Goal: Task Accomplishment & Management: Complete application form

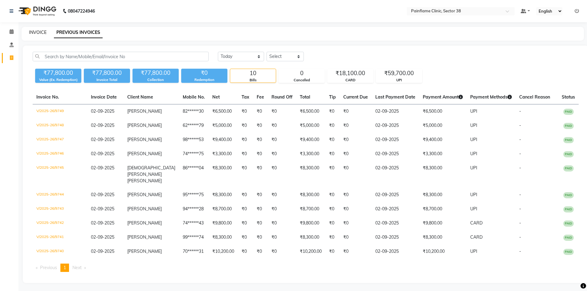
click at [33, 34] on link "INVOICE" at bounding box center [38, 33] width 18 height 6
select select "service"
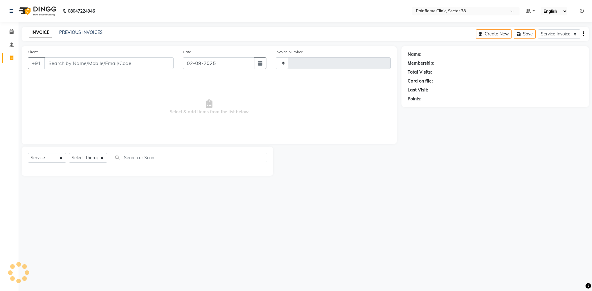
type input "9756"
select select "3964"
click at [89, 63] on input "Client" at bounding box center [108, 63] width 129 height 12
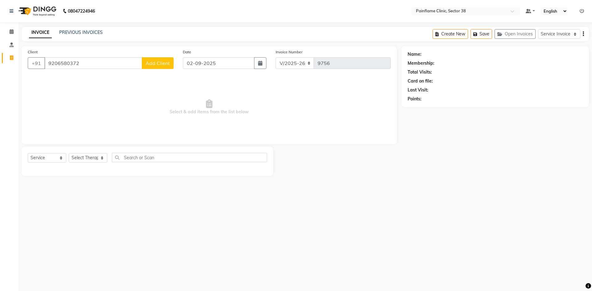
type input "9206580372"
click at [161, 64] on span "Add Client" at bounding box center [158, 63] width 24 height 6
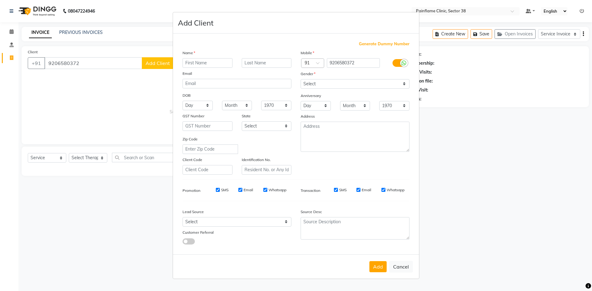
click at [195, 64] on input "text" at bounding box center [208, 63] width 50 height 10
type input "Presh"
drag, startPoint x: 398, startPoint y: 266, endPoint x: 376, endPoint y: 249, distance: 28.2
click at [398, 265] on button "Cancel" at bounding box center [401, 267] width 24 height 12
select select
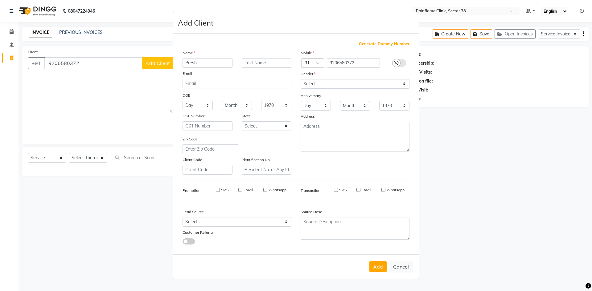
select select
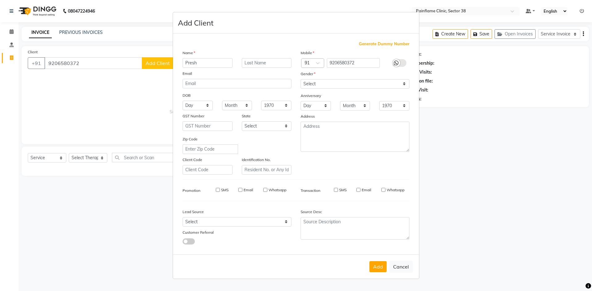
select select
checkbox input "false"
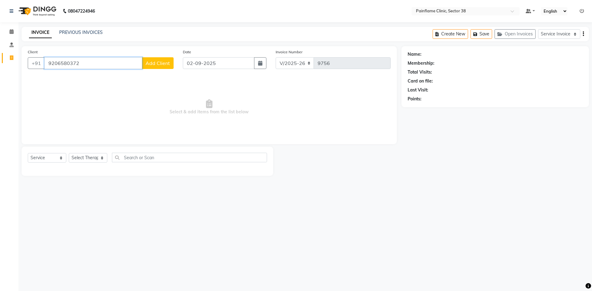
click at [51, 65] on input "9206580372" at bounding box center [93, 63] width 98 height 12
type input "6206580372"
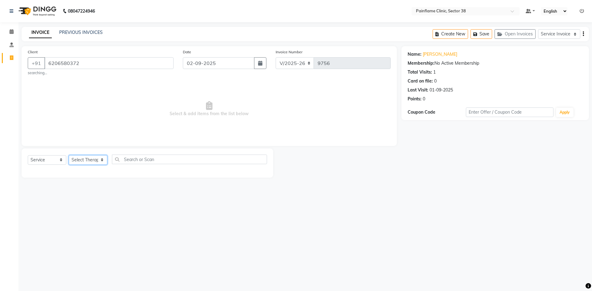
click at [95, 159] on select "Select Therapist [PERSON_NAME] Dr [PERSON_NAME] [PERSON_NAME] Dr [PERSON_NAME] …" at bounding box center [88, 160] width 39 height 10
select select "20209"
click at [69, 155] on select "Select Therapist [PERSON_NAME] Dr [PERSON_NAME] [PERSON_NAME] Dr [PERSON_NAME] …" at bounding box center [88, 160] width 39 height 10
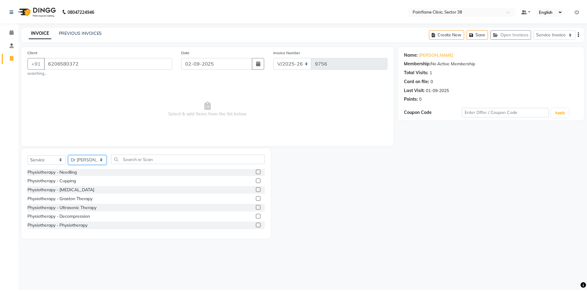
scroll to position [37, 0]
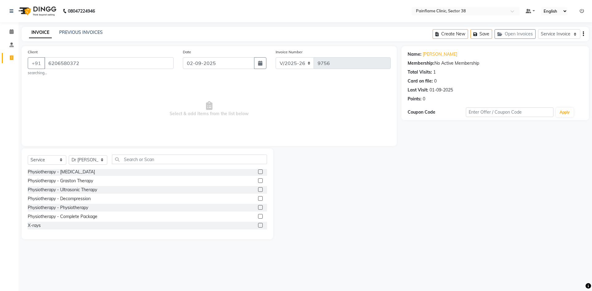
drag, startPoint x: 257, startPoint y: 217, endPoint x: 217, endPoint y: 137, distance: 89.6
click at [258, 216] on label at bounding box center [260, 216] width 5 height 5
click at [258, 216] on input "checkbox" at bounding box center [260, 217] width 4 height 4
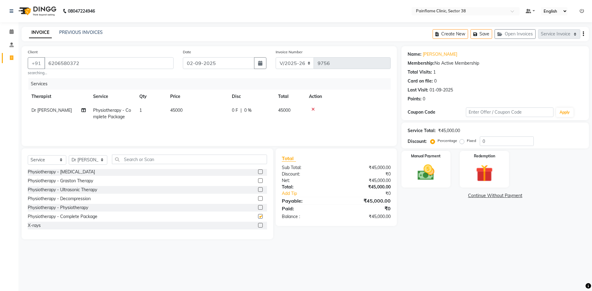
checkbox input "false"
drag, startPoint x: 193, startPoint y: 103, endPoint x: 204, endPoint y: 116, distance: 17.1
click at [193, 105] on table "Therapist Service Qty Price Disc Total Action Dr [PERSON_NAME] Physiotherapy - …" at bounding box center [209, 107] width 363 height 34
drag, startPoint x: 185, startPoint y: 110, endPoint x: 194, endPoint y: 111, distance: 8.7
click at [185, 111] on td "45000" at bounding box center [197, 114] width 62 height 20
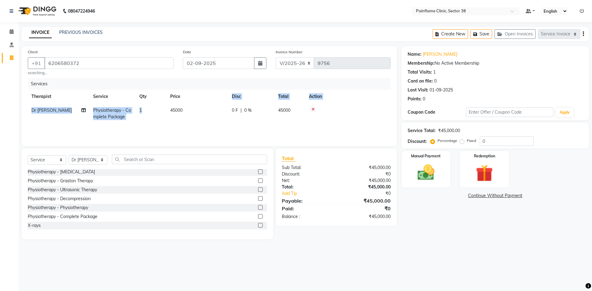
select select "20209"
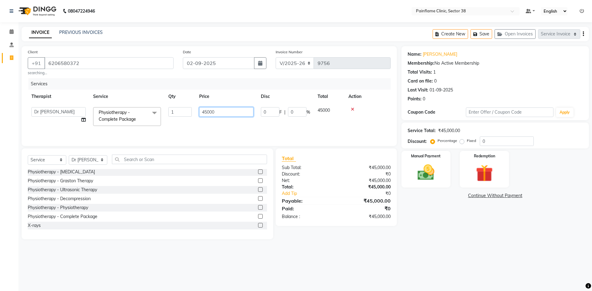
drag, startPoint x: 203, startPoint y: 112, endPoint x: 210, endPoint y: 89, distance: 23.6
click at [207, 112] on input "45000" at bounding box center [226, 112] width 54 height 10
type input "19000"
click at [430, 173] on img at bounding box center [426, 172] width 29 height 20
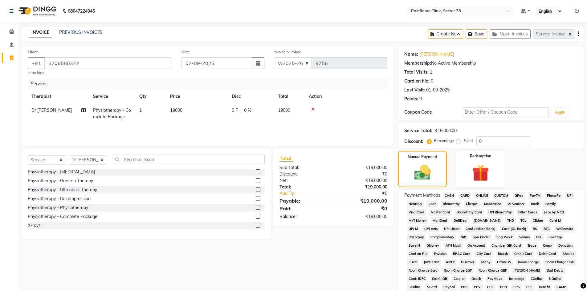
click at [568, 196] on span "UPI" at bounding box center [570, 195] width 10 height 7
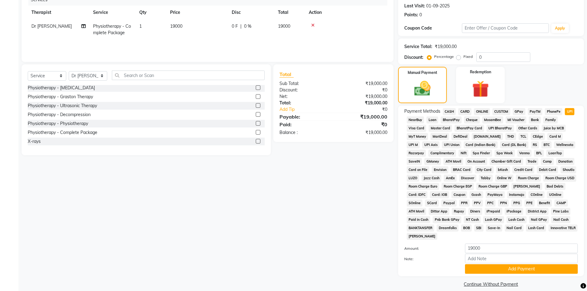
scroll to position [91, 0]
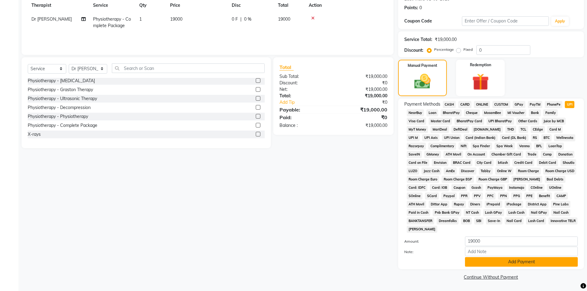
click at [497, 262] on button "Add Payment" at bounding box center [521, 262] width 113 height 10
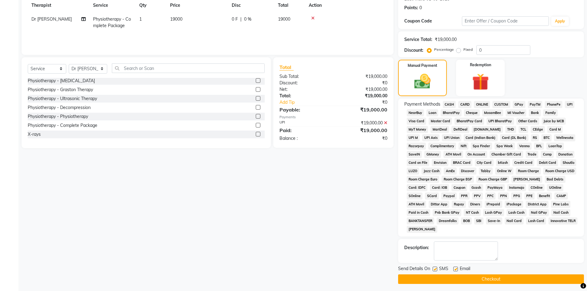
click at [454, 267] on label at bounding box center [456, 269] width 5 height 5
click at [454, 268] on input "checkbox" at bounding box center [456, 270] width 4 height 4
checkbox input "false"
click at [435, 270] on label at bounding box center [435, 269] width 5 height 5
click at [435, 270] on input "checkbox" at bounding box center [435, 270] width 4 height 4
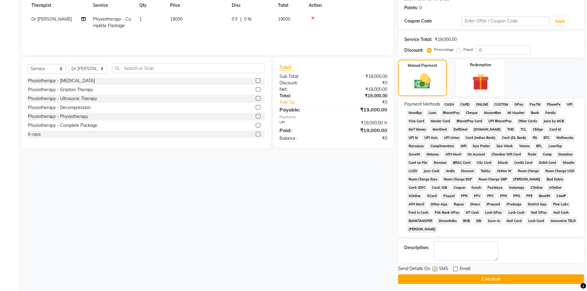
checkbox input "false"
drag, startPoint x: 437, startPoint y: 281, endPoint x: 433, endPoint y: 284, distance: 5.7
click at [437, 281] on button "Checkout" at bounding box center [491, 280] width 186 height 10
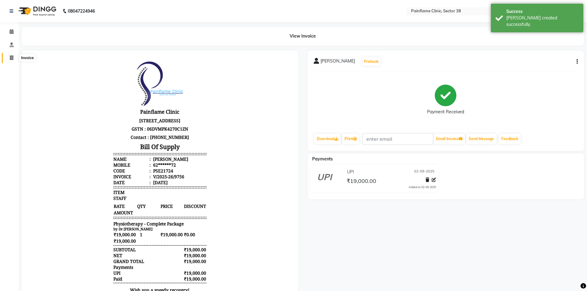
drag, startPoint x: 10, startPoint y: 61, endPoint x: 17, endPoint y: 62, distance: 7.7
click at [10, 61] on span at bounding box center [11, 58] width 11 height 7
select select "service"
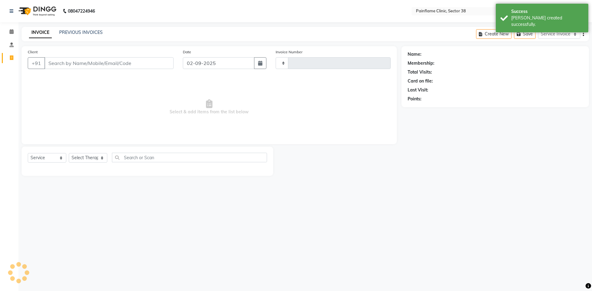
type input "9757"
select select "3964"
click at [78, 63] on input "Client" at bounding box center [108, 63] width 129 height 12
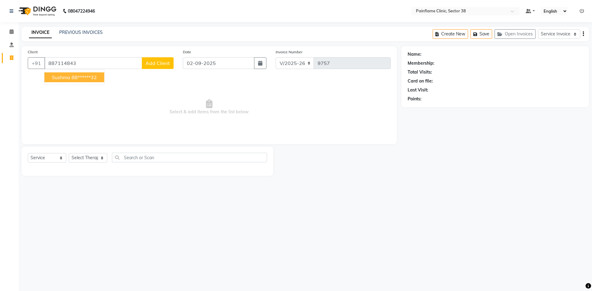
drag, startPoint x: 93, startPoint y: 77, endPoint x: 93, endPoint y: 88, distance: 11.4
click at [93, 79] on ngb-highlight "88******32" at bounding box center [84, 77] width 25 height 6
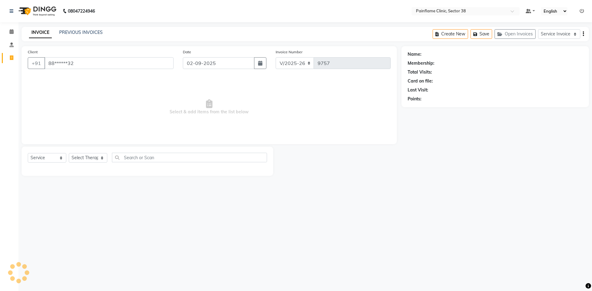
type input "88******32"
drag, startPoint x: 91, startPoint y: 156, endPoint x: 92, endPoint y: 162, distance: 6.4
click at [91, 157] on select "Select Therapist [PERSON_NAME] Dr [PERSON_NAME] [PERSON_NAME] Dr [PERSON_NAME] …" at bounding box center [88, 158] width 39 height 10
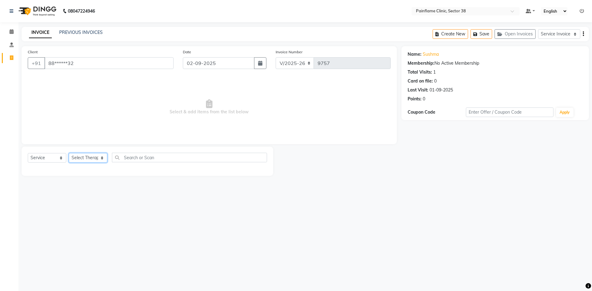
select select "20209"
click at [69, 153] on select "Select Therapist [PERSON_NAME] Dr [PERSON_NAME] [PERSON_NAME] Dr [PERSON_NAME] …" at bounding box center [88, 158] width 39 height 10
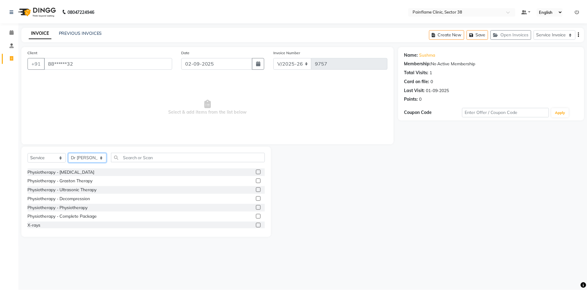
scroll to position [37, 0]
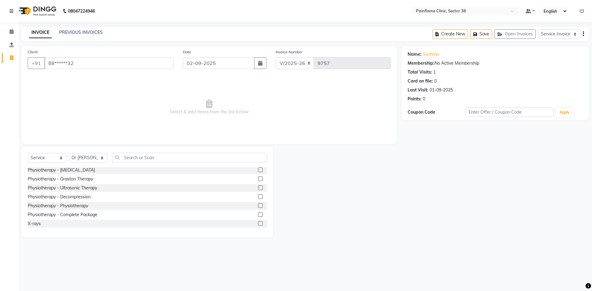
click at [258, 207] on label at bounding box center [260, 205] width 5 height 5
click at [258, 207] on input "checkbox" at bounding box center [260, 206] width 4 height 4
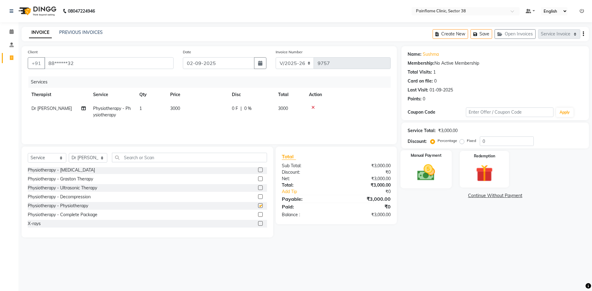
checkbox input "false"
click at [430, 174] on img at bounding box center [426, 172] width 29 height 20
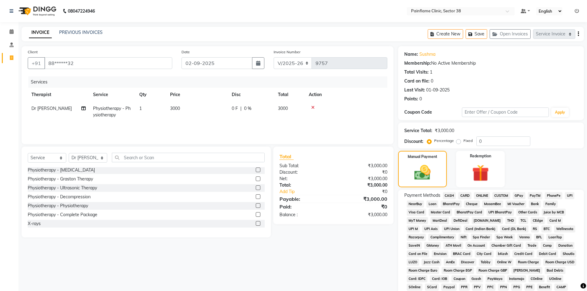
click at [571, 196] on span "UPI" at bounding box center [570, 195] width 10 height 7
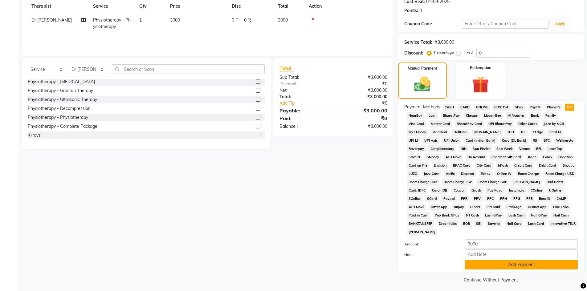
scroll to position [91, 0]
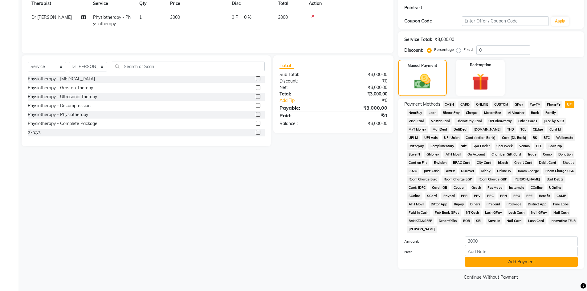
click at [499, 262] on button "Add Payment" at bounding box center [521, 262] width 113 height 10
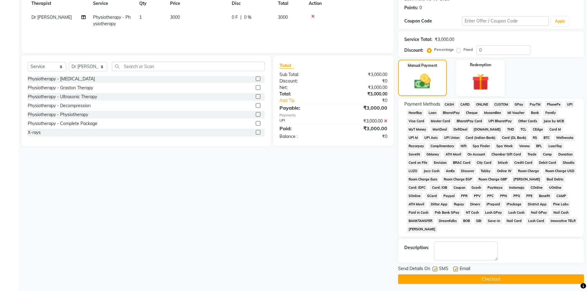
click at [454, 268] on label at bounding box center [456, 269] width 5 height 5
click at [454, 268] on input "checkbox" at bounding box center [456, 270] width 4 height 4
checkbox input "false"
click at [435, 269] on label at bounding box center [435, 269] width 5 height 5
click at [435, 269] on input "checkbox" at bounding box center [435, 270] width 4 height 4
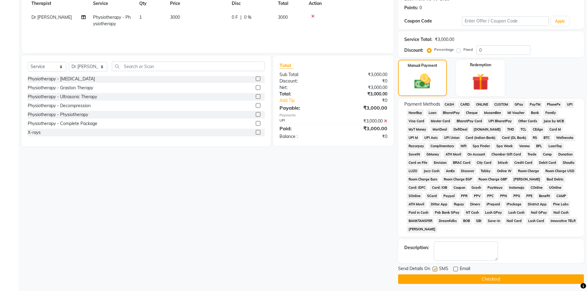
checkbox input "false"
drag, startPoint x: 435, startPoint y: 282, endPoint x: 179, endPoint y: 93, distance: 318.4
click at [435, 282] on button "Checkout" at bounding box center [491, 280] width 186 height 10
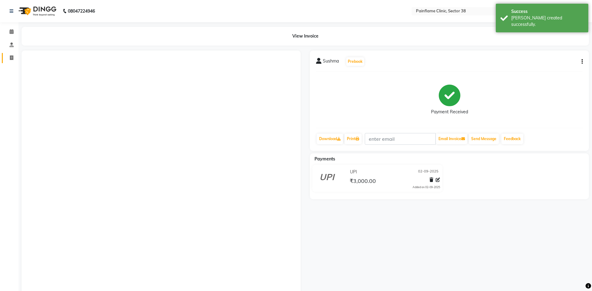
click at [11, 58] on icon at bounding box center [11, 57] width 3 height 5
select select "service"
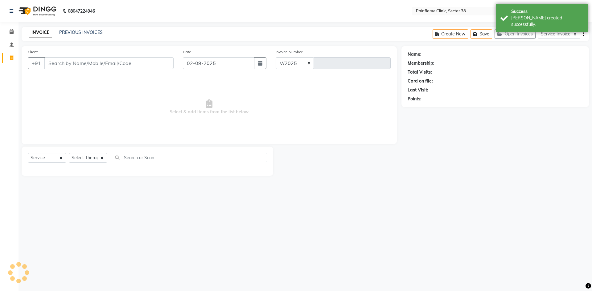
select select "3964"
type input "9758"
drag, startPoint x: 82, startPoint y: 63, endPoint x: 6, endPoint y: 9, distance: 93.3
click at [74, 59] on input "Client" at bounding box center [108, 63] width 129 height 12
type input "7017469035"
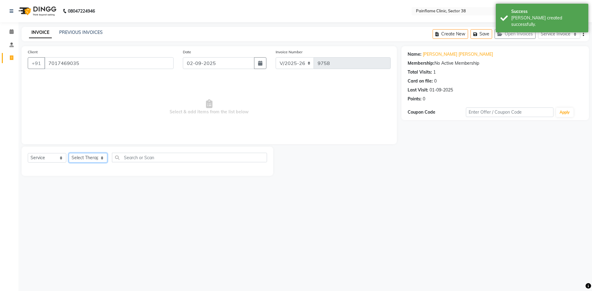
drag, startPoint x: 105, startPoint y: 157, endPoint x: 105, endPoint y: 161, distance: 3.7
click at [105, 157] on select "Select Therapist [PERSON_NAME] Dr [PERSON_NAME] [PERSON_NAME] Dr [PERSON_NAME] …" at bounding box center [88, 158] width 39 height 10
select select "20209"
click at [69, 153] on select "Select Therapist [PERSON_NAME] Dr [PERSON_NAME] [PERSON_NAME] Dr [PERSON_NAME] …" at bounding box center [88, 158] width 39 height 10
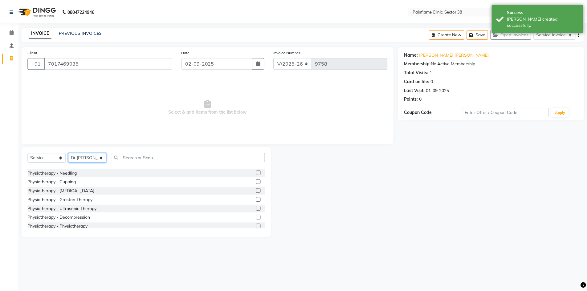
scroll to position [37, 0]
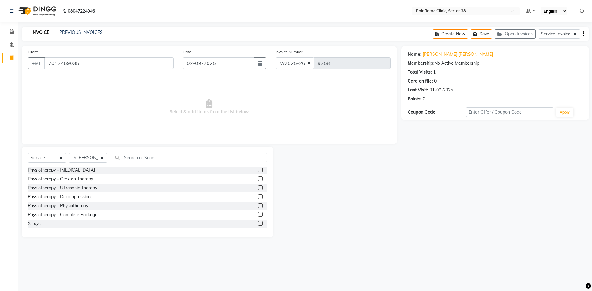
drag, startPoint x: 257, startPoint y: 214, endPoint x: 246, endPoint y: 197, distance: 20.5
click at [258, 214] on label at bounding box center [260, 214] width 5 height 5
click at [258, 214] on input "checkbox" at bounding box center [260, 215] width 4 height 4
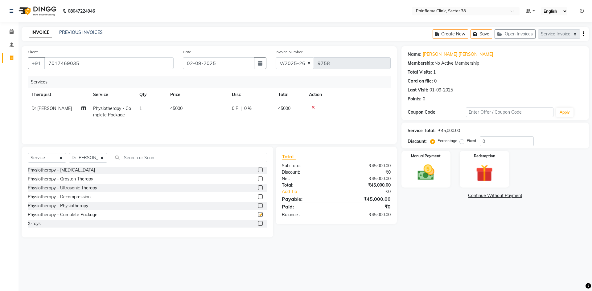
click at [175, 113] on td "45000" at bounding box center [197, 112] width 62 height 20
checkbox input "false"
select select "20209"
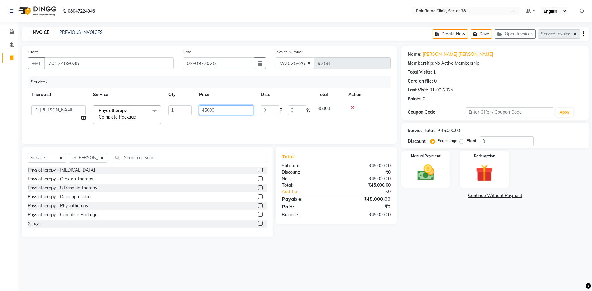
drag, startPoint x: 207, startPoint y: 109, endPoint x: 158, endPoint y: 117, distance: 49.0
click at [158, 117] on tr "[PERSON_NAME] Dr [PERSON_NAME] [PERSON_NAME] Dr [PERSON_NAME] Dr. Suraj [PERSON…" at bounding box center [209, 115] width 363 height 26
type input "9000"
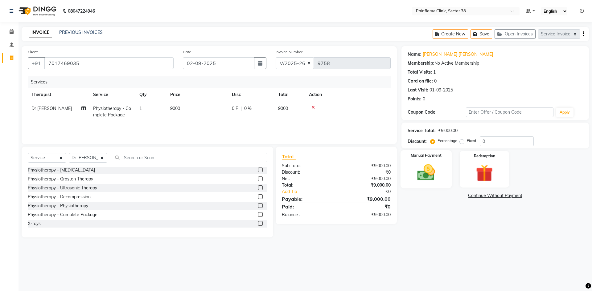
click at [432, 174] on img at bounding box center [426, 172] width 29 height 20
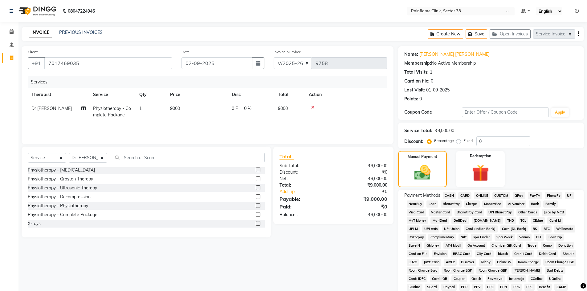
click at [466, 195] on span "CARD" at bounding box center [464, 195] width 13 height 7
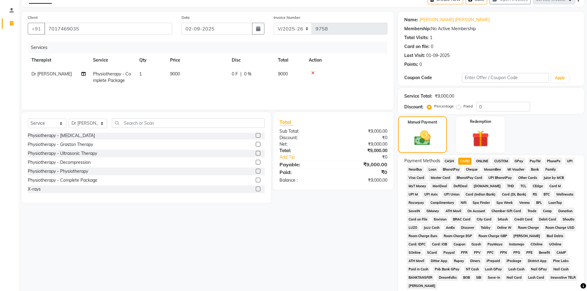
scroll to position [91, 0]
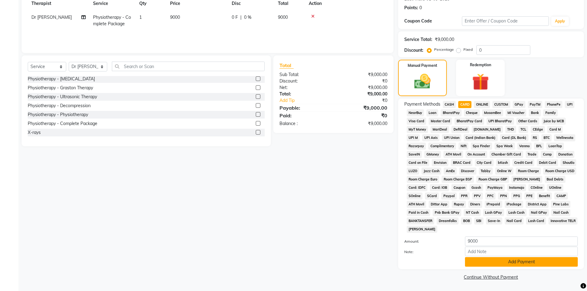
click at [483, 260] on button "Add Payment" at bounding box center [521, 262] width 113 height 10
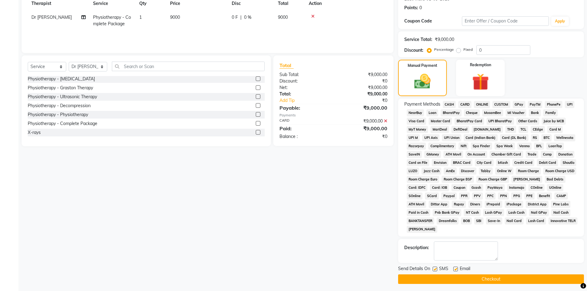
click at [456, 269] on label at bounding box center [456, 269] width 5 height 5
click at [456, 269] on input "checkbox" at bounding box center [456, 270] width 4 height 4
checkbox input "false"
drag, startPoint x: 434, startPoint y: 272, endPoint x: 438, endPoint y: 275, distance: 4.6
click at [434, 271] on div at bounding box center [435, 270] width 4 height 6
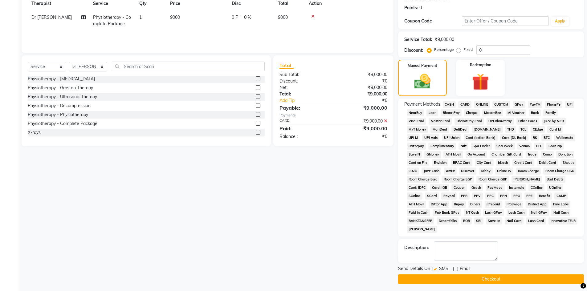
drag, startPoint x: 436, startPoint y: 269, endPoint x: 439, endPoint y: 281, distance: 12.4
click at [436, 269] on label at bounding box center [435, 269] width 5 height 5
click at [436, 269] on input "checkbox" at bounding box center [435, 270] width 4 height 4
checkbox input "false"
click at [440, 281] on button "Checkout" at bounding box center [491, 280] width 186 height 10
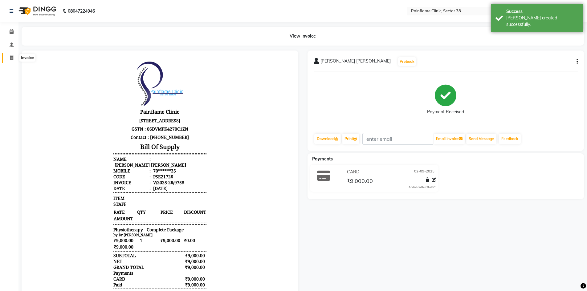
click at [10, 57] on icon at bounding box center [11, 57] width 3 height 5
select select "service"
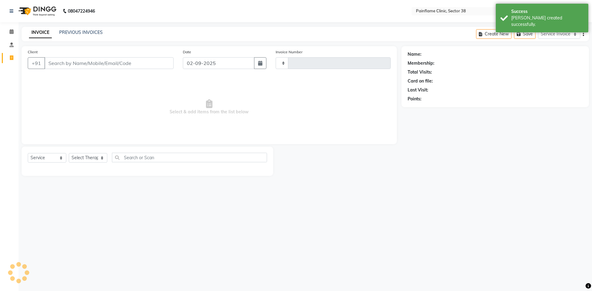
click at [65, 60] on input "Client" at bounding box center [108, 63] width 129 height 12
select select "3964"
type input "9759"
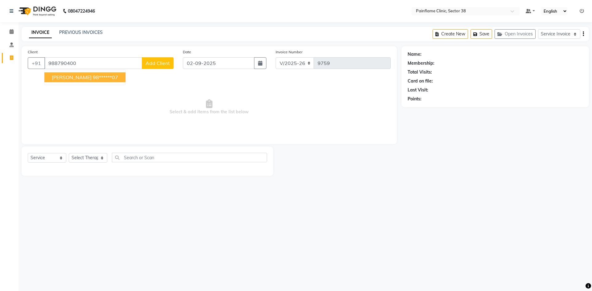
click at [64, 77] on span "[PERSON_NAME]" at bounding box center [72, 77] width 40 height 6
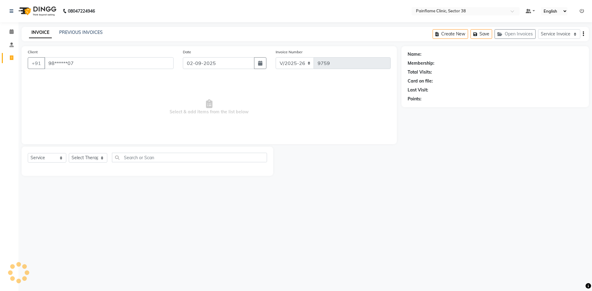
type input "98******07"
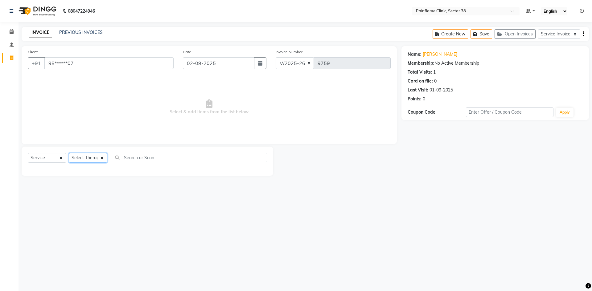
drag, startPoint x: 94, startPoint y: 158, endPoint x: 92, endPoint y: 162, distance: 3.6
click at [93, 160] on select "Select Therapist [PERSON_NAME] Dr [PERSON_NAME] [PERSON_NAME] Dr [PERSON_NAME] …" at bounding box center [88, 158] width 39 height 10
select select "20209"
click at [69, 153] on select "Select Therapist [PERSON_NAME] Dr [PERSON_NAME] [PERSON_NAME] Dr [PERSON_NAME] …" at bounding box center [88, 158] width 39 height 10
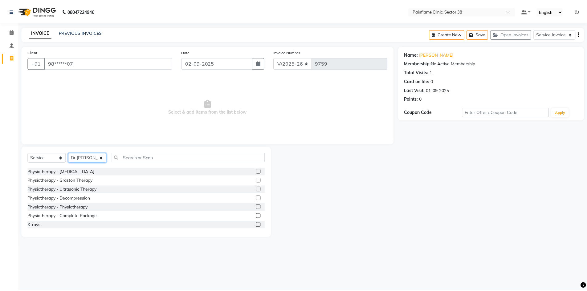
scroll to position [37, 0]
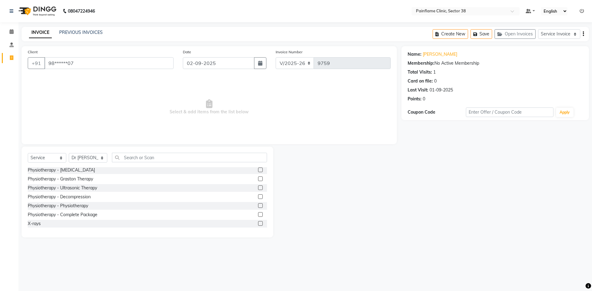
drag, startPoint x: 255, startPoint y: 216, endPoint x: 237, endPoint y: 195, distance: 27.6
click at [258, 216] on label at bounding box center [260, 214] width 5 height 5
click at [258, 216] on input "checkbox" at bounding box center [260, 215] width 4 height 4
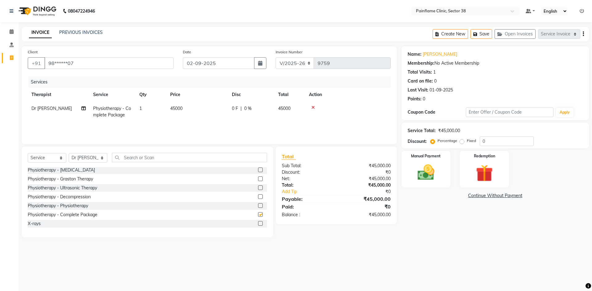
click at [201, 129] on div "Services Therapist Service Qty Price Disc Total Action Dr [PERSON_NAME] Physiot…" at bounding box center [209, 107] width 363 height 62
checkbox input "false"
click at [204, 107] on td "45000" at bounding box center [197, 112] width 62 height 20
select select "20209"
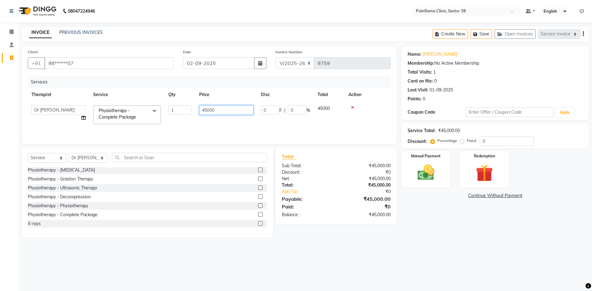
drag, startPoint x: 211, startPoint y: 111, endPoint x: 199, endPoint y: 114, distance: 12.5
click at [199, 114] on td "45000" at bounding box center [226, 115] width 62 height 26
click at [208, 111] on input "45000" at bounding box center [226, 110] width 54 height 10
drag, startPoint x: 207, startPoint y: 111, endPoint x: 174, endPoint y: 117, distance: 33.4
click at [174, 117] on tr "[PERSON_NAME] Dr [PERSON_NAME] [PERSON_NAME] Dr [PERSON_NAME] Dr. Suraj [PERSON…" at bounding box center [209, 115] width 363 height 26
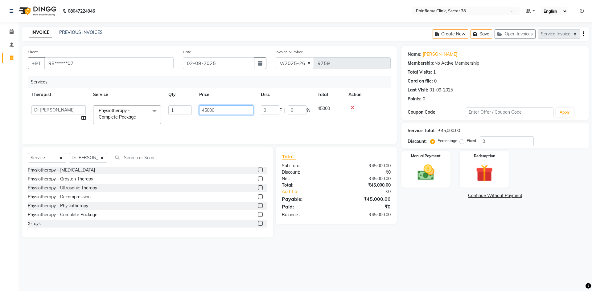
type input "9000"
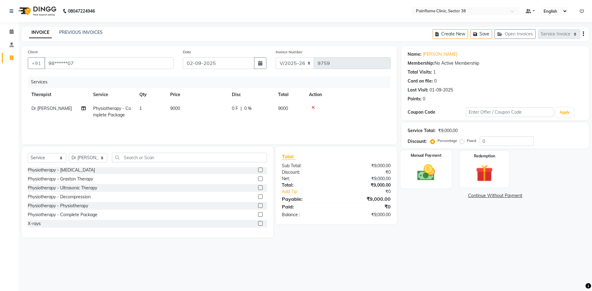
click at [433, 169] on img at bounding box center [426, 172] width 29 height 20
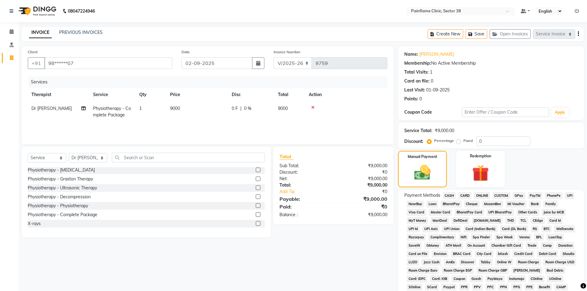
click at [568, 194] on span "UPI" at bounding box center [570, 195] width 10 height 7
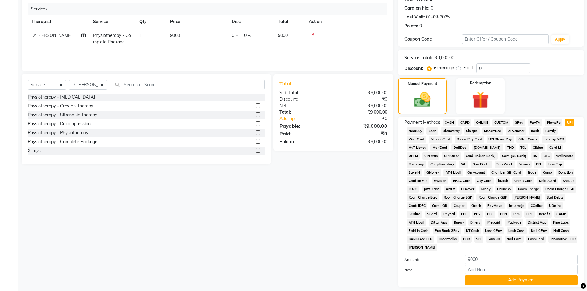
scroll to position [91, 0]
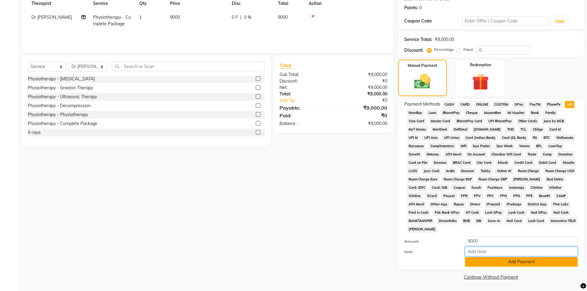
click at [499, 257] on input "Note:" at bounding box center [521, 252] width 113 height 10
click at [493, 264] on button "Add Payment" at bounding box center [521, 262] width 113 height 10
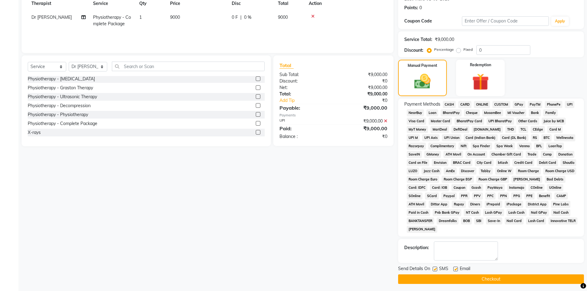
click at [455, 271] on label at bounding box center [456, 269] width 5 height 5
click at [455, 271] on input "checkbox" at bounding box center [456, 270] width 4 height 4
checkbox input "false"
click at [437, 270] on label at bounding box center [435, 269] width 5 height 5
click at [437, 270] on input "checkbox" at bounding box center [435, 270] width 4 height 4
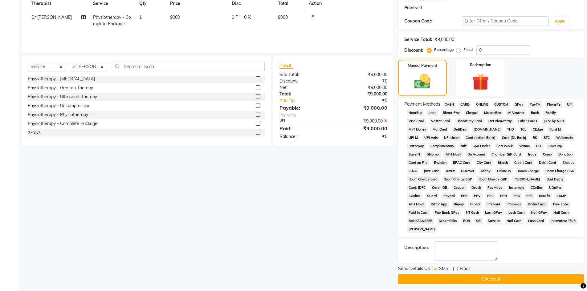
checkbox input "false"
click at [438, 277] on button "Checkout" at bounding box center [491, 280] width 186 height 10
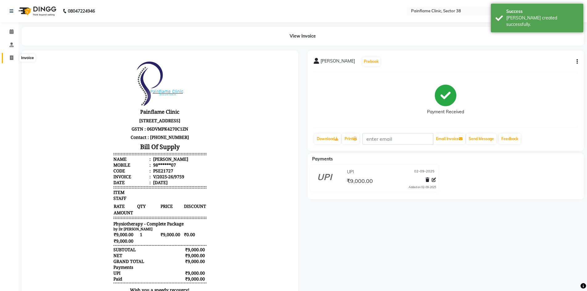
click at [13, 57] on icon at bounding box center [11, 57] width 3 height 5
select select "service"
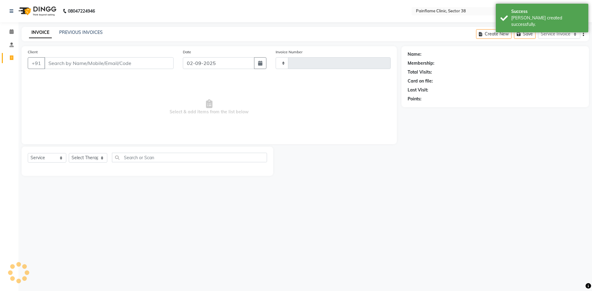
type input "9760"
select select "3964"
click at [60, 61] on input "Client" at bounding box center [108, 63] width 129 height 12
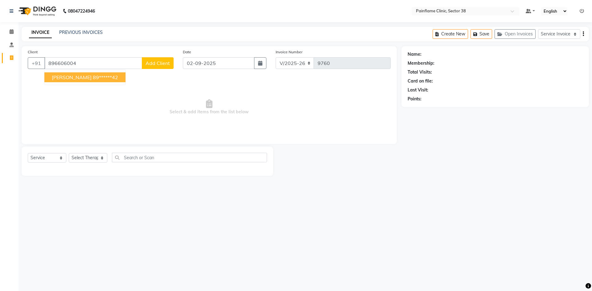
drag, startPoint x: 68, startPoint y: 76, endPoint x: 89, endPoint y: 150, distance: 76.4
click at [68, 76] on span "[PERSON_NAME]" at bounding box center [72, 77] width 40 height 6
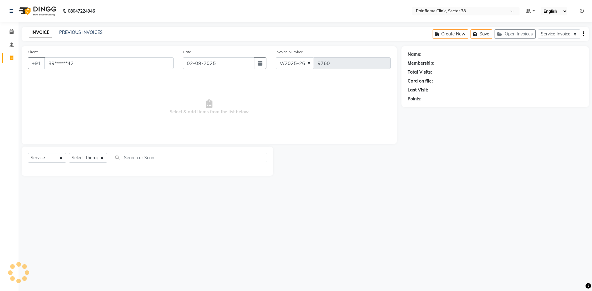
type input "89******42"
drag, startPoint x: 91, startPoint y: 157, endPoint x: 92, endPoint y: 162, distance: 5.3
click at [91, 157] on select "Select Therapist [PERSON_NAME] Dr [PERSON_NAME] [PERSON_NAME] Dr [PERSON_NAME] …" at bounding box center [88, 158] width 39 height 10
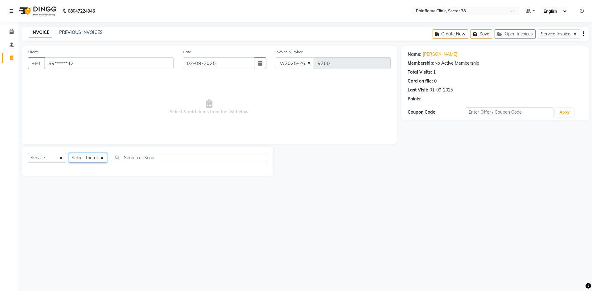
select select "20209"
click at [69, 153] on select "Select Therapist [PERSON_NAME] Dr [PERSON_NAME] [PERSON_NAME] Dr [PERSON_NAME] …" at bounding box center [88, 158] width 39 height 10
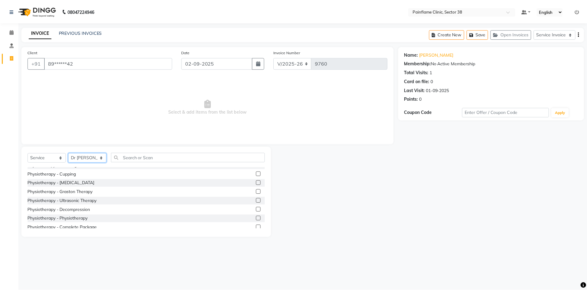
scroll to position [37, 0]
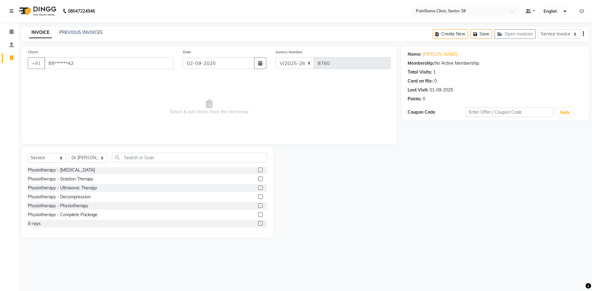
click at [258, 215] on label at bounding box center [260, 214] width 5 height 5
click at [258, 215] on input "checkbox" at bounding box center [260, 215] width 4 height 4
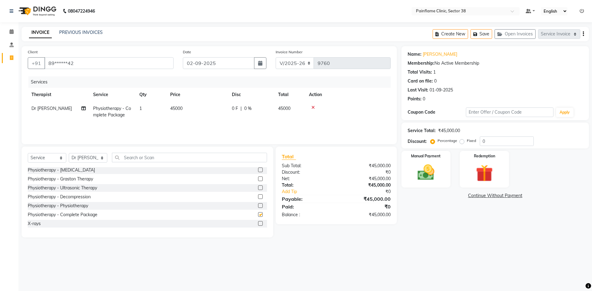
checkbox input "false"
drag, startPoint x: 183, startPoint y: 111, endPoint x: 195, endPoint y: 109, distance: 12.5
click at [184, 111] on td "45000" at bounding box center [197, 112] width 62 height 20
select select "20209"
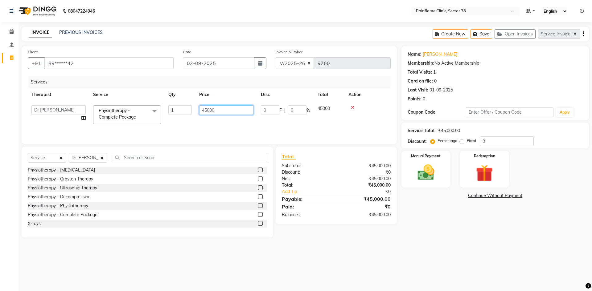
drag, startPoint x: 206, startPoint y: 108, endPoint x: 201, endPoint y: 109, distance: 5.6
click at [201, 111] on input "45000" at bounding box center [226, 110] width 54 height 10
type input "10000"
click at [432, 173] on img at bounding box center [426, 172] width 29 height 20
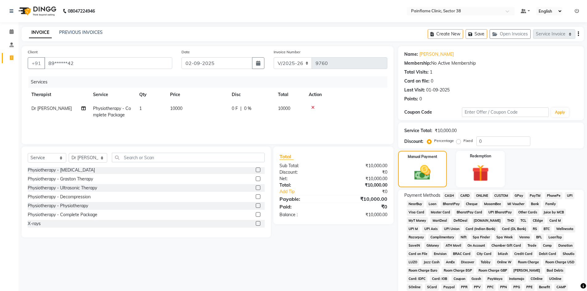
click at [572, 194] on span "UPI" at bounding box center [570, 195] width 10 height 7
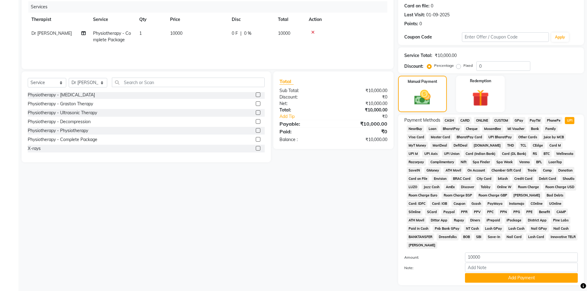
scroll to position [91, 0]
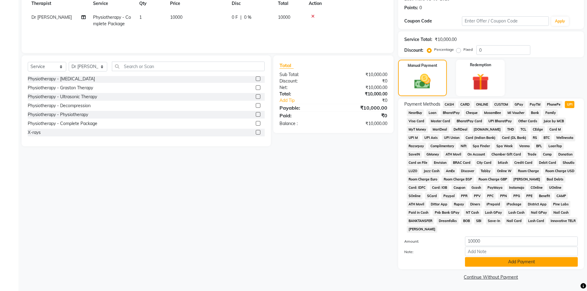
click at [513, 264] on button "Add Payment" at bounding box center [521, 262] width 113 height 10
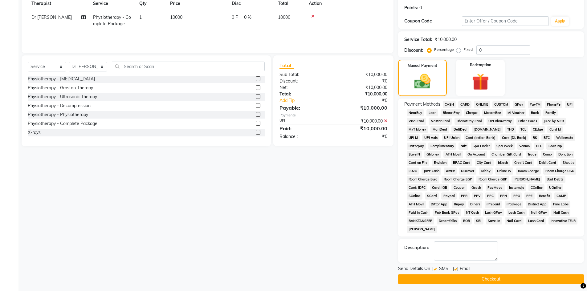
click at [454, 269] on label at bounding box center [456, 269] width 5 height 5
click at [454, 269] on input "checkbox" at bounding box center [456, 270] width 4 height 4
checkbox input "false"
click at [436, 269] on label at bounding box center [435, 269] width 5 height 5
click at [436, 269] on input "checkbox" at bounding box center [435, 270] width 4 height 4
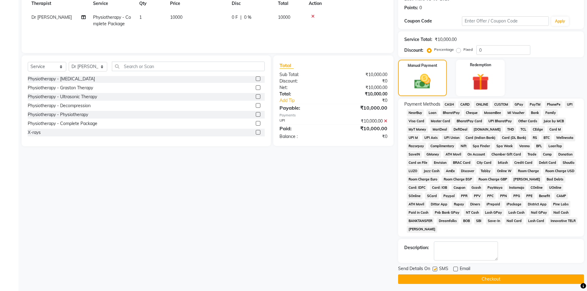
checkbox input "false"
drag, startPoint x: 437, startPoint y: 278, endPoint x: 437, endPoint y: 268, distance: 10.2
click at [437, 277] on button "Checkout" at bounding box center [491, 280] width 186 height 10
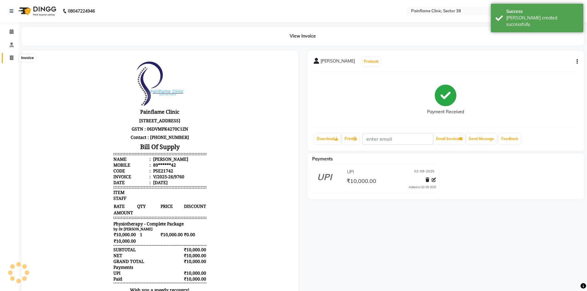
click at [11, 59] on icon at bounding box center [11, 57] width 3 height 5
select select "service"
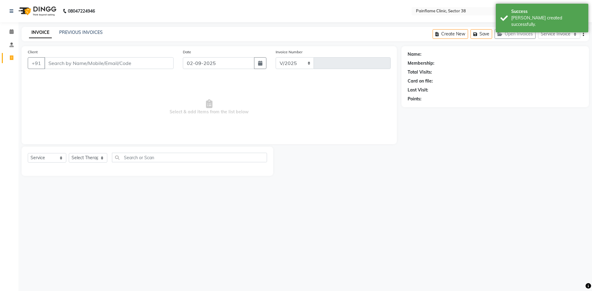
select select "3964"
type input "9761"
click at [66, 61] on input "Client" at bounding box center [108, 63] width 129 height 12
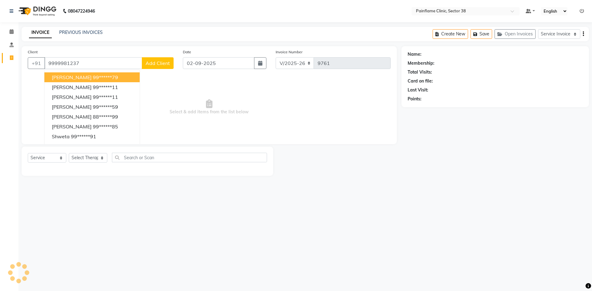
type input "9999981237"
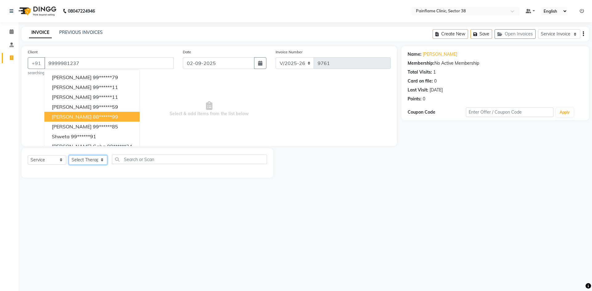
click at [92, 161] on select "Select Therapist [PERSON_NAME] Dr [PERSON_NAME] [PERSON_NAME] Dr [PERSON_NAME] …" at bounding box center [88, 160] width 39 height 10
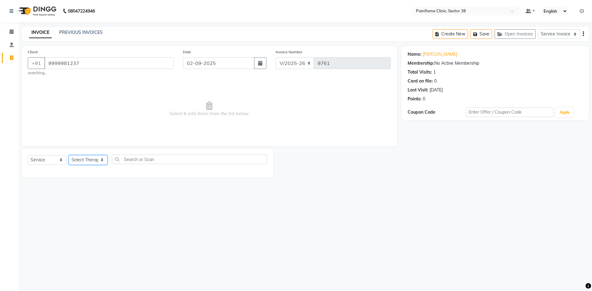
select select "20209"
click at [69, 155] on select "Select Therapist [PERSON_NAME] Dr [PERSON_NAME] [PERSON_NAME] Dr [PERSON_NAME] …" at bounding box center [88, 160] width 39 height 10
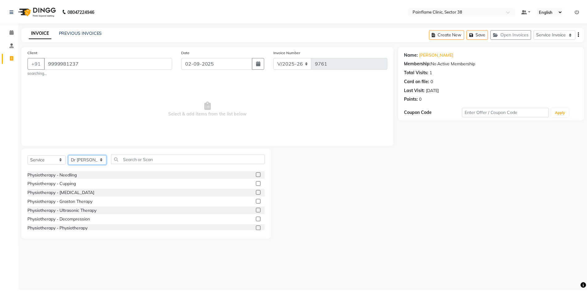
scroll to position [37, 0]
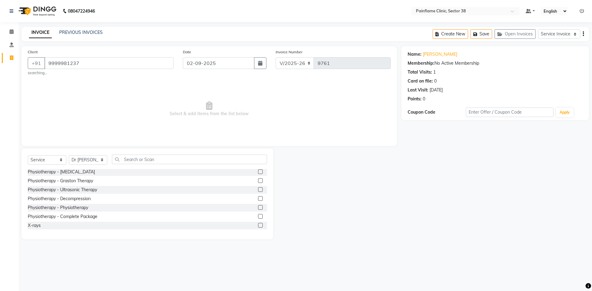
drag, startPoint x: 257, startPoint y: 216, endPoint x: 217, endPoint y: 185, distance: 50.8
click at [258, 216] on label at bounding box center [260, 216] width 5 height 5
click at [258, 216] on input "checkbox" at bounding box center [260, 217] width 4 height 4
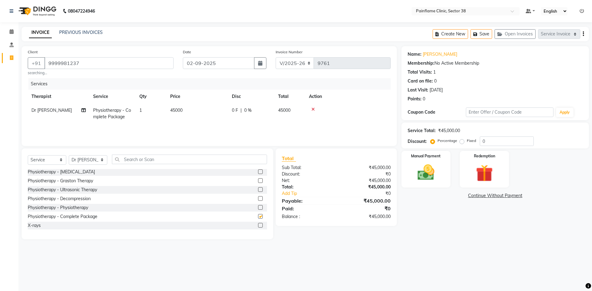
checkbox input "false"
click at [196, 117] on td "45000" at bounding box center [197, 114] width 62 height 20
select select "20209"
drag, startPoint x: 207, startPoint y: 112, endPoint x: 183, endPoint y: 114, distance: 23.9
click at [183, 114] on tr "[PERSON_NAME] Dr [PERSON_NAME] [PERSON_NAME] Dr [PERSON_NAME] Dr. Suraj [PERSON…" at bounding box center [209, 117] width 363 height 26
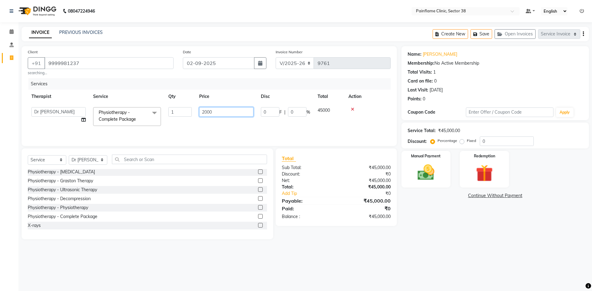
type input "20000"
click at [432, 168] on img at bounding box center [426, 172] width 29 height 20
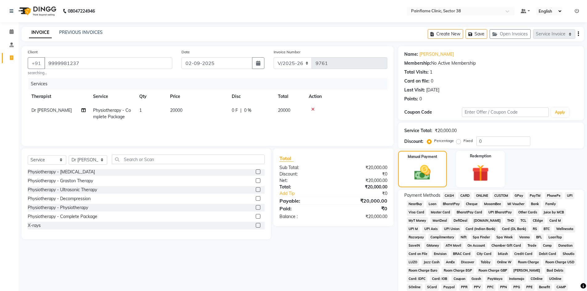
click at [573, 196] on span "UPI" at bounding box center [570, 195] width 10 height 7
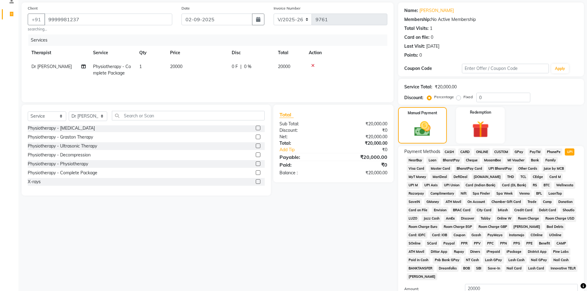
scroll to position [91, 0]
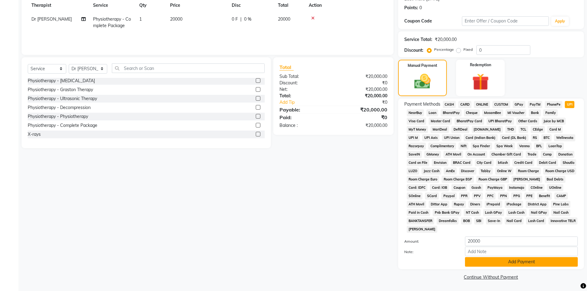
click at [513, 262] on button "Add Payment" at bounding box center [521, 262] width 113 height 10
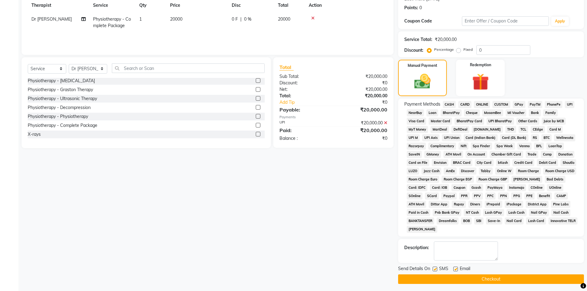
click at [456, 269] on label at bounding box center [456, 269] width 5 height 5
click at [456, 269] on input "checkbox" at bounding box center [456, 270] width 4 height 4
checkbox input "false"
drag, startPoint x: 434, startPoint y: 268, endPoint x: 436, endPoint y: 280, distance: 12.5
click at [435, 269] on label at bounding box center [435, 269] width 5 height 5
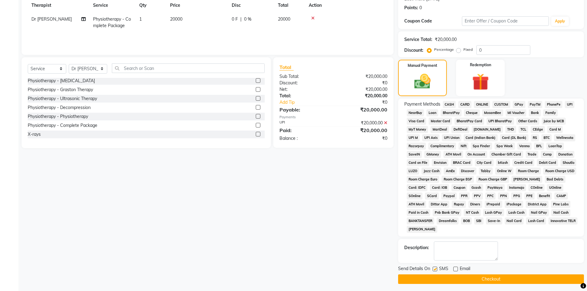
click at [435, 269] on input "checkbox" at bounding box center [435, 270] width 4 height 4
checkbox input "false"
click at [436, 280] on button "Checkout" at bounding box center [491, 280] width 186 height 10
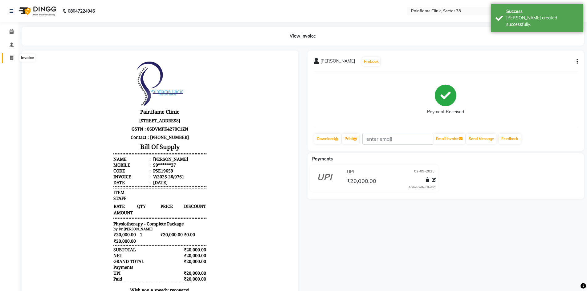
click at [11, 59] on icon at bounding box center [11, 57] width 3 height 5
select select "service"
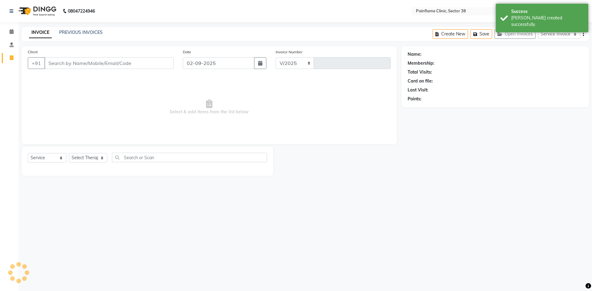
select select "3964"
type input "9762"
click at [75, 66] on input "Client" at bounding box center [108, 63] width 129 height 12
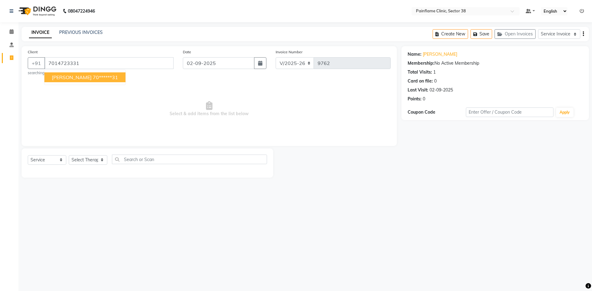
click at [93, 78] on ngb-highlight "70******31" at bounding box center [105, 77] width 25 height 6
type input "70******31"
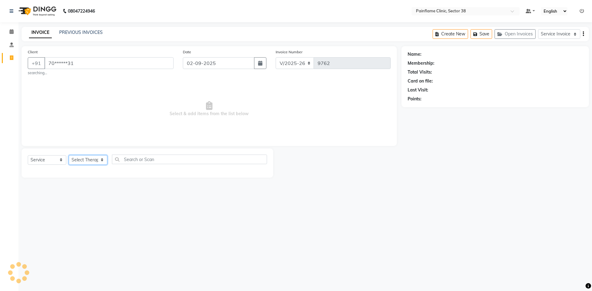
drag, startPoint x: 80, startPoint y: 161, endPoint x: 81, endPoint y: 164, distance: 4.0
click at [80, 161] on select "Select Therapist [PERSON_NAME] Dr [PERSON_NAME] [PERSON_NAME] Dr [PERSON_NAME] …" at bounding box center [88, 160] width 39 height 10
select select "20209"
click at [69, 155] on select "Select Therapist [PERSON_NAME] Dr [PERSON_NAME] [PERSON_NAME] Dr [PERSON_NAME] …" at bounding box center [88, 160] width 39 height 10
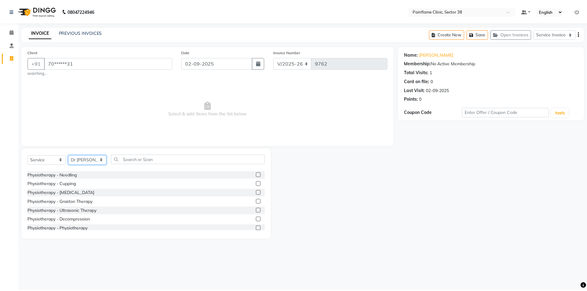
scroll to position [37, 0]
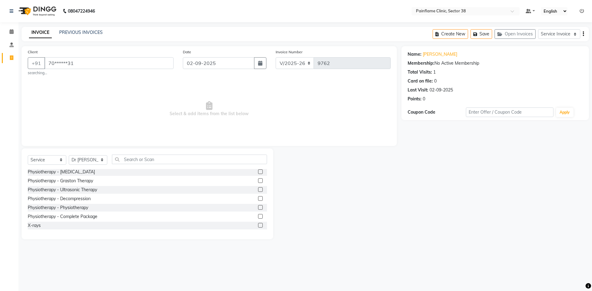
click at [258, 209] on label at bounding box center [260, 207] width 5 height 5
click at [258, 209] on input "checkbox" at bounding box center [260, 208] width 4 height 4
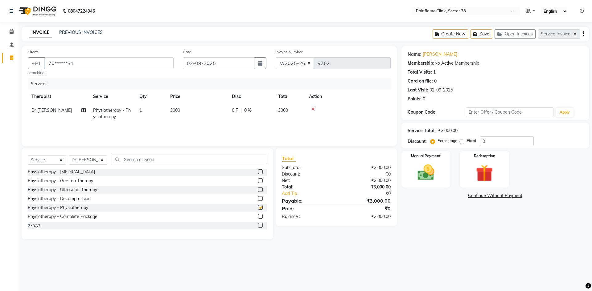
checkbox input "false"
click at [199, 113] on td "3000" at bounding box center [197, 114] width 62 height 20
select select "20209"
drag, startPoint x: 205, startPoint y: 113, endPoint x: 185, endPoint y: 115, distance: 19.8
click at [185, 115] on tr "[PERSON_NAME] Dr [PERSON_NAME] [PERSON_NAME] Dr [PERSON_NAME] Dr. Suraj [PERSON…" at bounding box center [209, 117] width 363 height 26
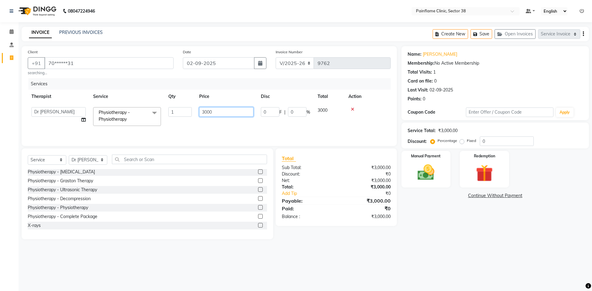
type input "1000"
click at [424, 178] on img at bounding box center [426, 172] width 29 height 20
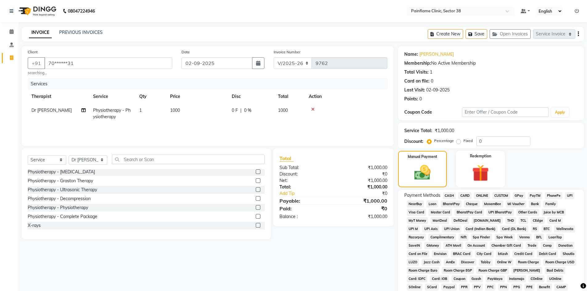
click at [572, 195] on span "UPI" at bounding box center [570, 195] width 10 height 7
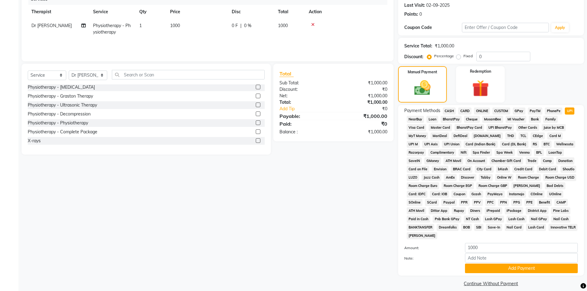
scroll to position [91, 0]
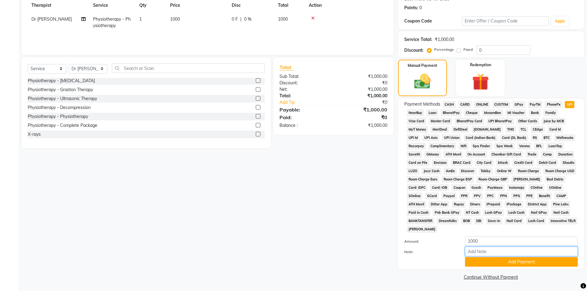
click at [484, 247] on input "Note:" at bounding box center [521, 252] width 113 height 10
type input "Adv Payment For Package"
click at [496, 264] on button "Add Payment" at bounding box center [521, 262] width 113 height 10
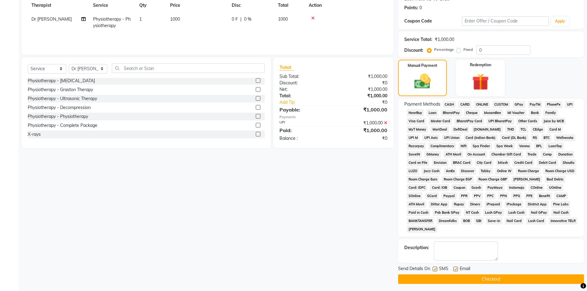
click at [456, 269] on label at bounding box center [456, 269] width 5 height 5
click at [456, 269] on input "checkbox" at bounding box center [456, 270] width 4 height 4
checkbox input "false"
click at [436, 269] on label at bounding box center [435, 269] width 5 height 5
click at [436, 269] on input "checkbox" at bounding box center [435, 270] width 4 height 4
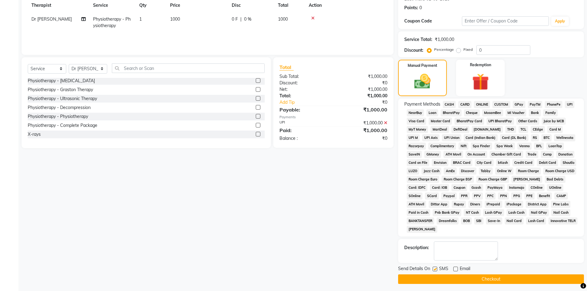
checkbox input "false"
click at [436, 279] on button "Checkout" at bounding box center [491, 280] width 186 height 10
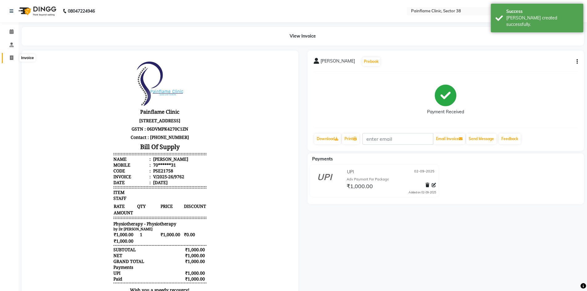
click at [9, 55] on span at bounding box center [11, 58] width 11 height 7
select select "service"
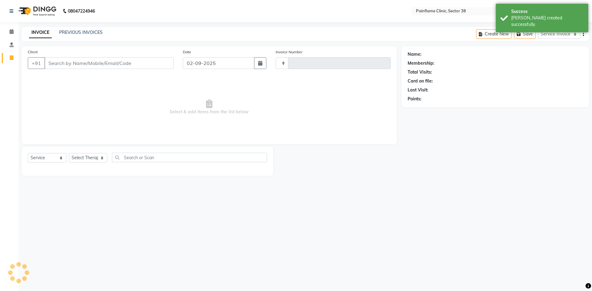
type input "9763"
select select "3964"
click at [64, 61] on input "Client" at bounding box center [108, 63] width 129 height 12
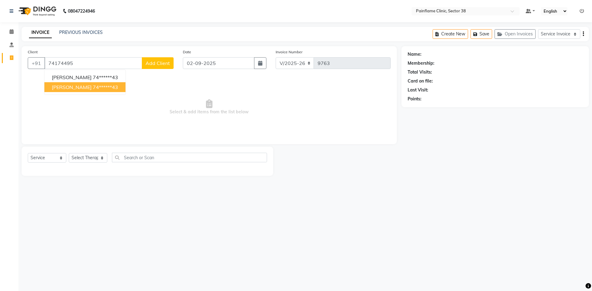
click at [65, 86] on span "[PERSON_NAME]" at bounding box center [72, 87] width 40 height 6
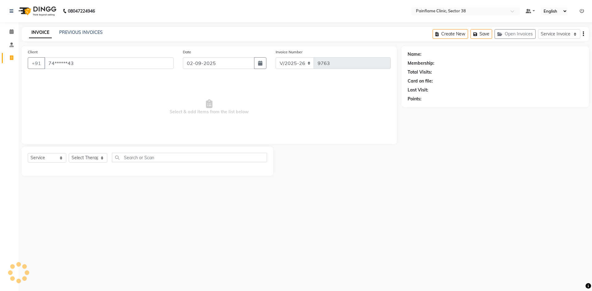
type input "74******43"
click at [88, 156] on select "Select Therapist [PERSON_NAME] Dr [PERSON_NAME] [PERSON_NAME] Dr [PERSON_NAME] …" at bounding box center [88, 158] width 39 height 10
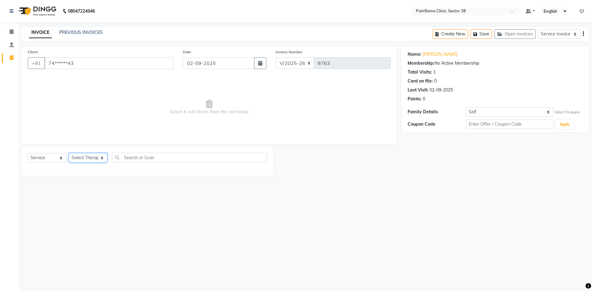
select select "20209"
click at [69, 153] on select "Select Therapist [PERSON_NAME] Dr [PERSON_NAME] [PERSON_NAME] Dr [PERSON_NAME] …" at bounding box center [88, 158] width 39 height 10
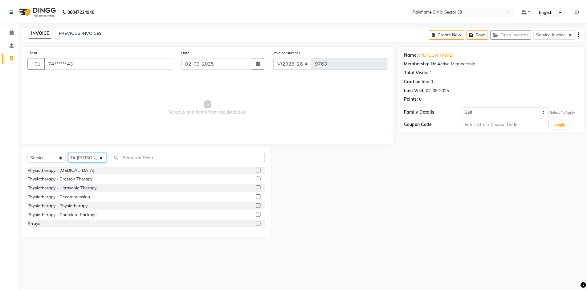
scroll to position [37, 0]
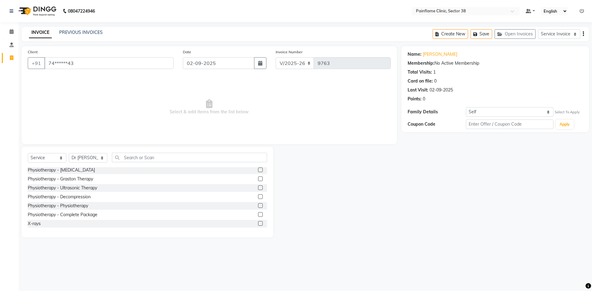
drag, startPoint x: 257, startPoint y: 205, endPoint x: 207, endPoint y: 135, distance: 86.8
click at [258, 204] on label at bounding box center [260, 205] width 5 height 5
click at [258, 204] on input "checkbox" at bounding box center [260, 206] width 4 height 4
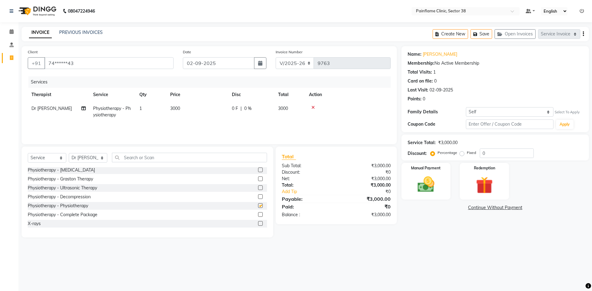
click at [203, 124] on div "Services Therapist Service Qty Price Disc Total Action Dr [PERSON_NAME] Physiot…" at bounding box center [209, 107] width 363 height 62
checkbox input "false"
click at [201, 110] on td "3000" at bounding box center [197, 112] width 62 height 20
select select "20209"
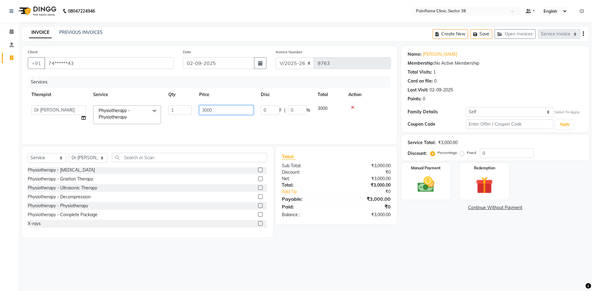
drag, startPoint x: 205, startPoint y: 109, endPoint x: 144, endPoint y: 121, distance: 62.2
click at [154, 119] on tr "[PERSON_NAME] Dr [PERSON_NAME] [PERSON_NAME] Dr [PERSON_NAME] Dr. Suraj [PERSON…" at bounding box center [209, 115] width 363 height 26
type input "1000"
drag, startPoint x: 419, startPoint y: 187, endPoint x: 461, endPoint y: 187, distance: 41.6
click at [420, 187] on img at bounding box center [426, 185] width 28 height 20
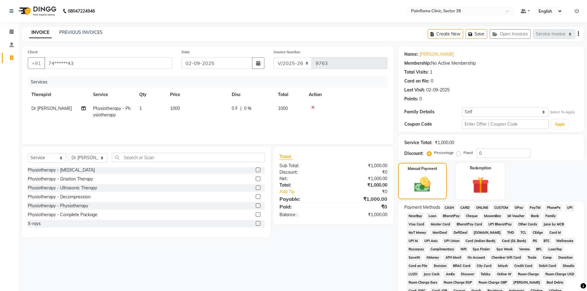
click at [568, 206] on span "UPI" at bounding box center [570, 207] width 10 height 7
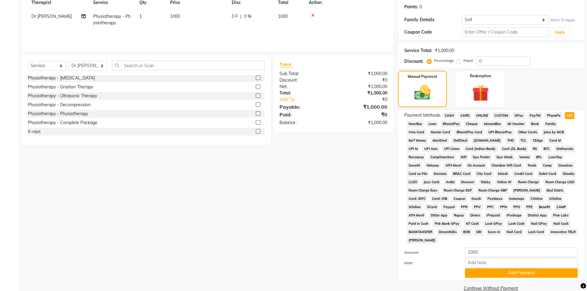
scroll to position [92, 0]
drag, startPoint x: 513, startPoint y: 263, endPoint x: 513, endPoint y: 259, distance: 4.6
click at [513, 263] on input "Note:" at bounding box center [521, 263] width 113 height 10
type input "Adv Payment For Package"
click at [505, 273] on button "Add Payment" at bounding box center [521, 273] width 113 height 10
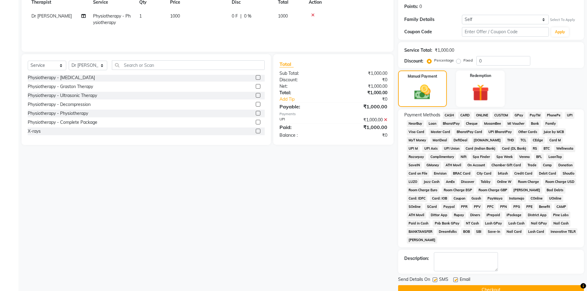
click at [455, 279] on label at bounding box center [456, 280] width 5 height 5
click at [455, 279] on input "checkbox" at bounding box center [456, 280] width 4 height 4
checkbox input "false"
click at [435, 279] on label at bounding box center [435, 280] width 5 height 5
click at [435, 279] on input "checkbox" at bounding box center [435, 280] width 4 height 4
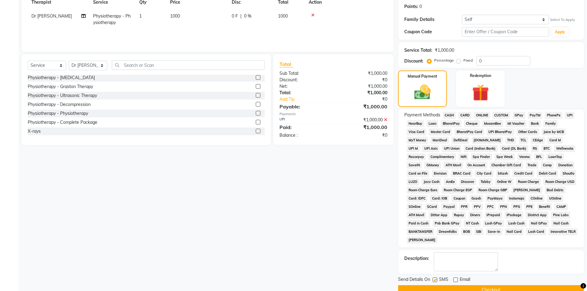
checkbox input "false"
click at [435, 287] on button "Checkout" at bounding box center [491, 291] width 186 height 10
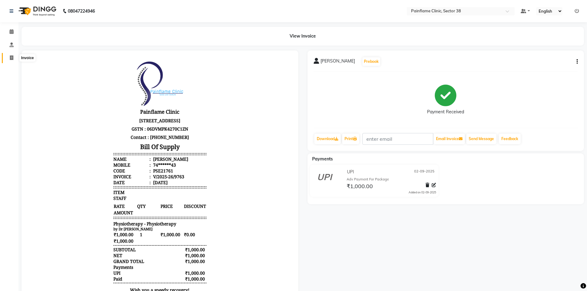
click at [13, 57] on icon at bounding box center [11, 57] width 3 height 5
select select "service"
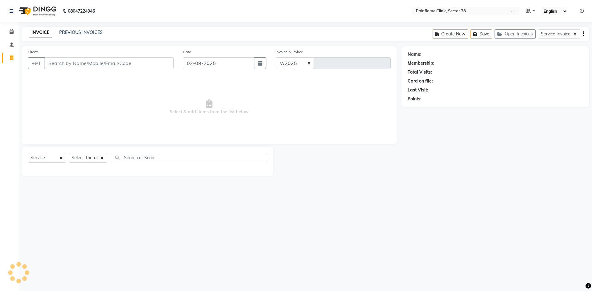
select select "3964"
type input "9764"
click at [119, 64] on input "Client" at bounding box center [108, 63] width 129 height 12
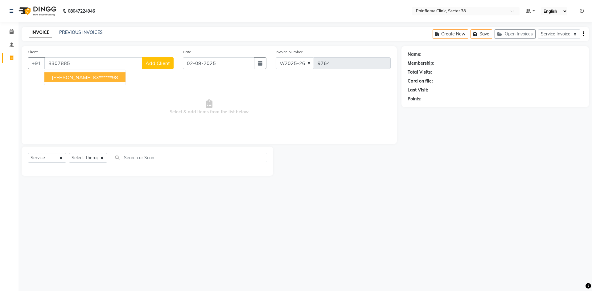
click at [102, 76] on ngb-highlight "83******98" at bounding box center [105, 77] width 25 height 6
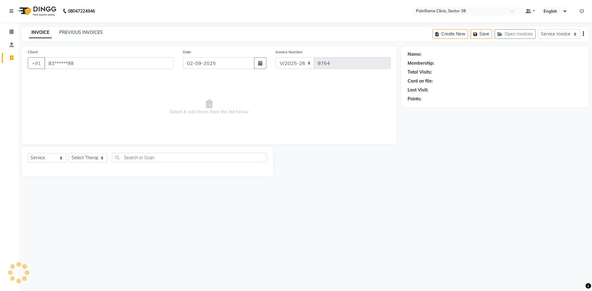
type input "83******98"
drag, startPoint x: 100, startPoint y: 154, endPoint x: 100, endPoint y: 161, distance: 7.1
click at [100, 156] on select "Select Therapist [PERSON_NAME] Dr [PERSON_NAME] [PERSON_NAME] Dr [PERSON_NAME] …" at bounding box center [88, 158] width 39 height 10
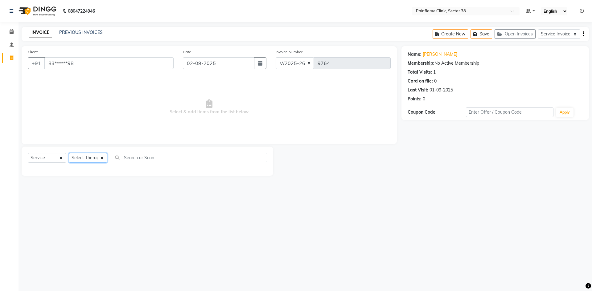
select select "20209"
click at [69, 153] on select "Select Therapist [PERSON_NAME] Dr [PERSON_NAME] [PERSON_NAME] Dr [PERSON_NAME] …" at bounding box center [88, 158] width 39 height 10
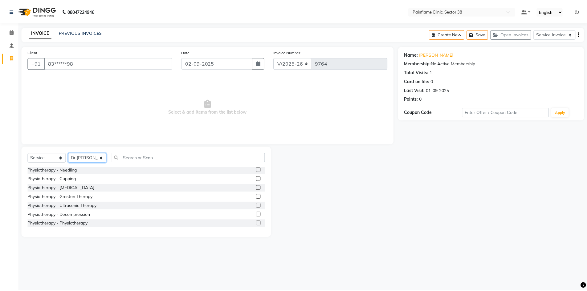
scroll to position [37, 0]
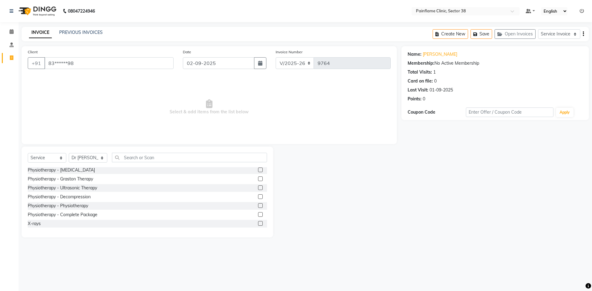
drag, startPoint x: 255, startPoint y: 206, endPoint x: 212, endPoint y: 156, distance: 66.2
click at [258, 205] on label at bounding box center [260, 205] width 5 height 5
click at [258, 205] on input "checkbox" at bounding box center [260, 206] width 4 height 4
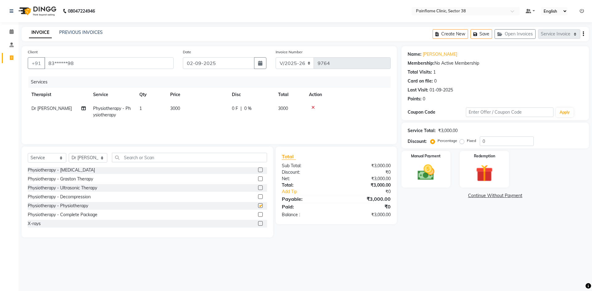
checkbox input "false"
click at [207, 113] on td "3000" at bounding box center [197, 112] width 62 height 20
select select "20209"
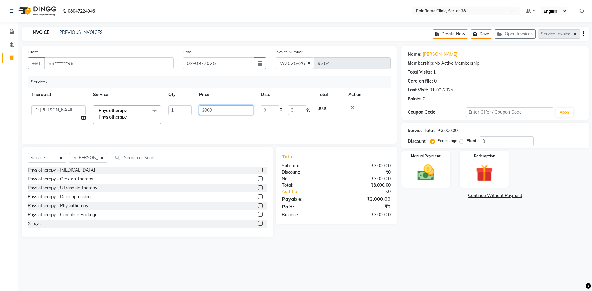
drag, startPoint x: 191, startPoint y: 110, endPoint x: 178, endPoint y: 110, distance: 12.9
click at [178, 110] on tr "[PERSON_NAME] Dr [PERSON_NAME] [PERSON_NAME] Dr [PERSON_NAME] Dr. Suraj [PERSON…" at bounding box center [209, 115] width 363 height 26
type input "2500"
click at [433, 172] on img at bounding box center [426, 172] width 29 height 20
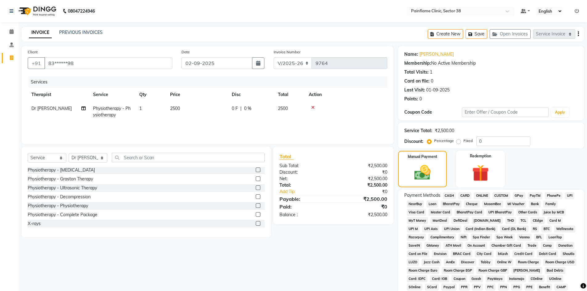
click at [573, 193] on span "UPI" at bounding box center [570, 195] width 10 height 7
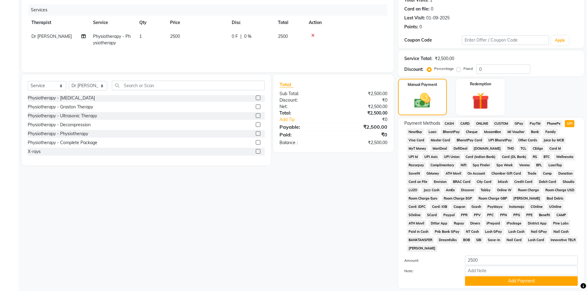
scroll to position [91, 0]
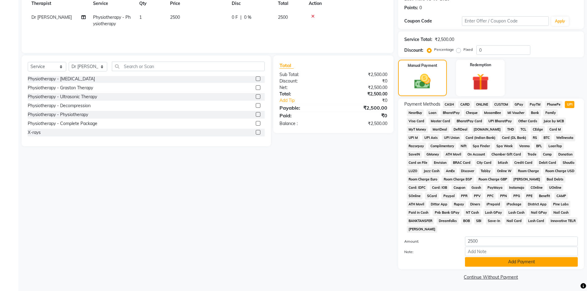
click at [501, 260] on button "Add Payment" at bounding box center [521, 262] width 113 height 10
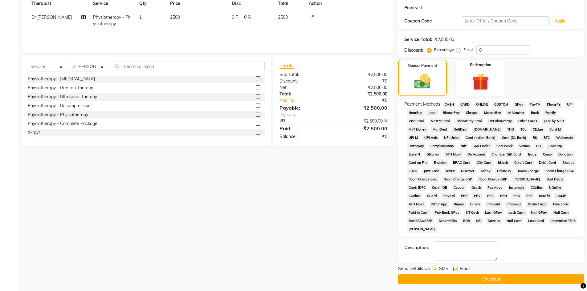
click at [456, 269] on label at bounding box center [456, 269] width 5 height 5
click at [456, 269] on input "checkbox" at bounding box center [456, 270] width 4 height 4
checkbox input "false"
click at [434, 269] on label at bounding box center [435, 269] width 5 height 5
click at [434, 269] on input "checkbox" at bounding box center [435, 270] width 4 height 4
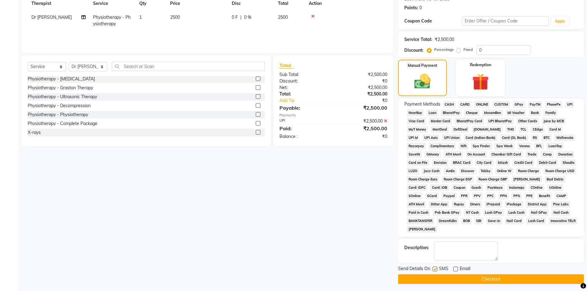
checkbox input "false"
drag, startPoint x: 442, startPoint y: 278, endPoint x: 447, endPoint y: 277, distance: 5.6
click at [442, 278] on button "Checkout" at bounding box center [491, 280] width 186 height 10
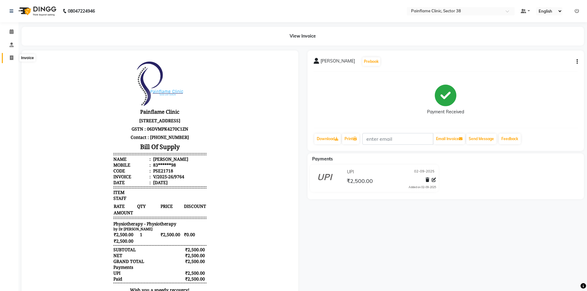
click at [12, 57] on icon at bounding box center [11, 57] width 3 height 5
select select "service"
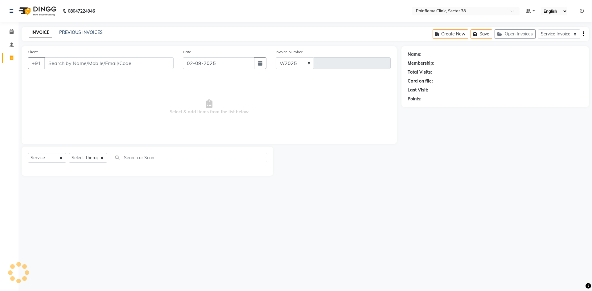
select select "3964"
type input "9765"
click at [96, 65] on input "Client" at bounding box center [108, 63] width 129 height 12
click at [81, 62] on input "9560587777" at bounding box center [93, 63] width 98 height 12
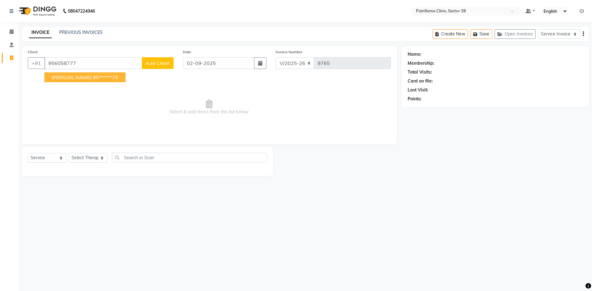
click at [84, 78] on span "[PERSON_NAME]" at bounding box center [72, 77] width 40 height 6
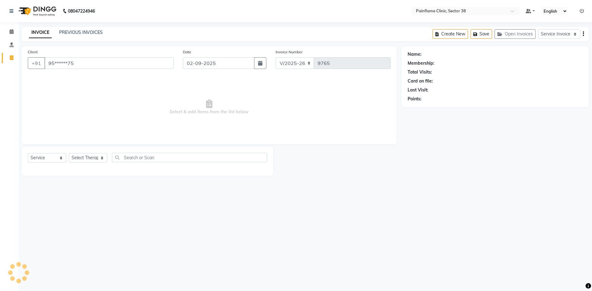
type input "95******75"
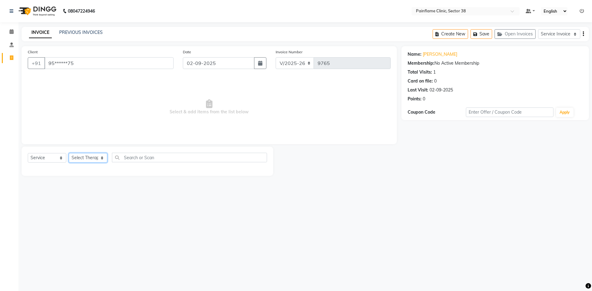
click at [86, 157] on select "Select Therapist [PERSON_NAME] Dr [PERSON_NAME] [PERSON_NAME] Dr [PERSON_NAME] …" at bounding box center [88, 158] width 39 height 10
select select "20209"
click at [69, 153] on select "Select Therapist [PERSON_NAME] Dr [PERSON_NAME] [PERSON_NAME] Dr [PERSON_NAME] …" at bounding box center [88, 158] width 39 height 10
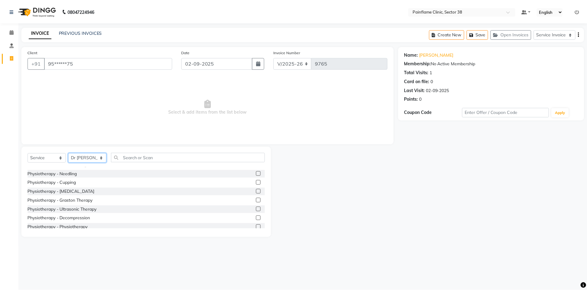
scroll to position [37, 0]
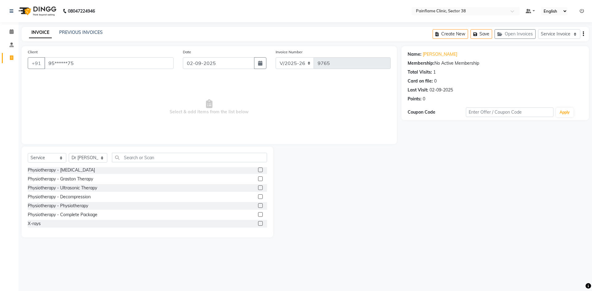
click at [258, 209] on div at bounding box center [260, 206] width 4 height 6
click at [258, 206] on label at bounding box center [260, 205] width 5 height 5
click at [258, 206] on input "checkbox" at bounding box center [260, 206] width 4 height 4
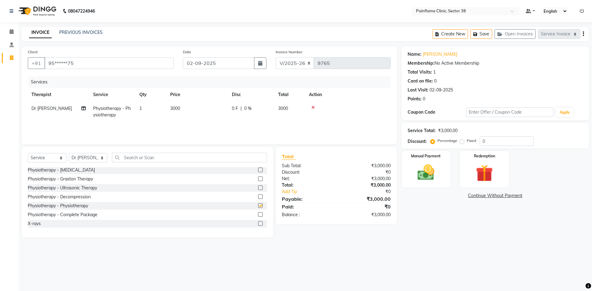
checkbox input "false"
click at [179, 108] on span "3000" at bounding box center [175, 109] width 10 height 6
select select "20209"
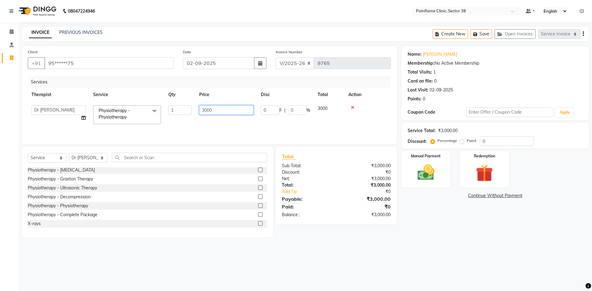
click at [204, 110] on input "3000" at bounding box center [226, 110] width 54 height 10
type input "1000"
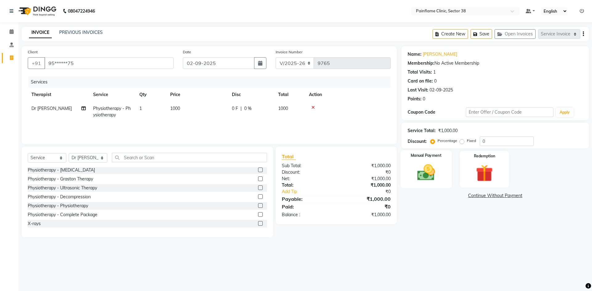
click at [423, 175] on img at bounding box center [426, 172] width 29 height 20
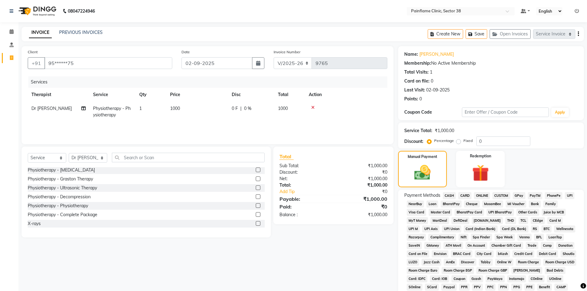
click at [568, 195] on span "UPI" at bounding box center [570, 195] width 10 height 7
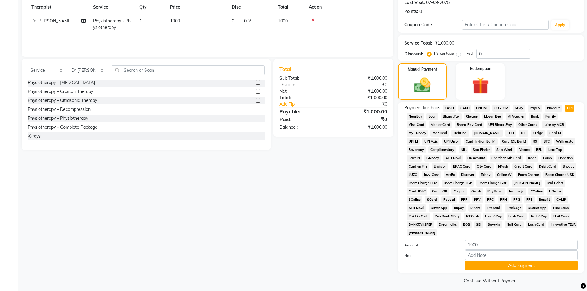
scroll to position [91, 0]
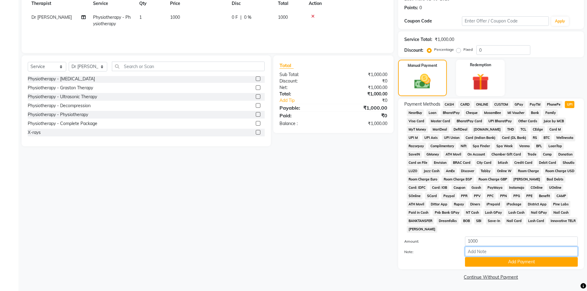
drag, startPoint x: 477, startPoint y: 251, endPoint x: 493, endPoint y: 232, distance: 24.3
click at [477, 251] on input "Note:" at bounding box center [521, 252] width 113 height 10
type input "Adv Payment For Package"
click at [525, 265] on button "Add Payment" at bounding box center [521, 262] width 113 height 10
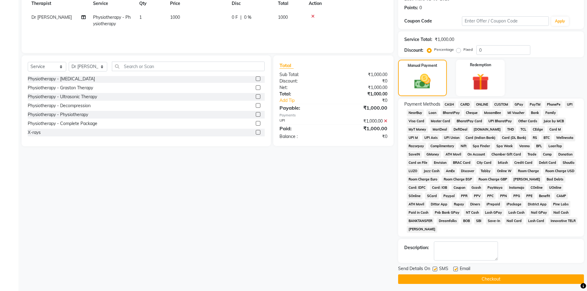
click at [455, 269] on label at bounding box center [456, 269] width 5 height 5
click at [455, 269] on input "checkbox" at bounding box center [456, 270] width 4 height 4
checkbox input "false"
click at [436, 269] on label at bounding box center [435, 269] width 5 height 5
click at [436, 269] on input "checkbox" at bounding box center [435, 270] width 4 height 4
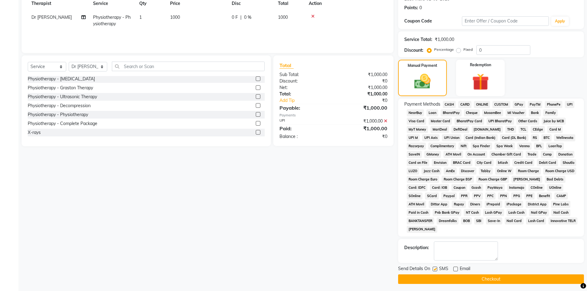
checkbox input "false"
click at [439, 279] on button "Checkout" at bounding box center [491, 280] width 186 height 10
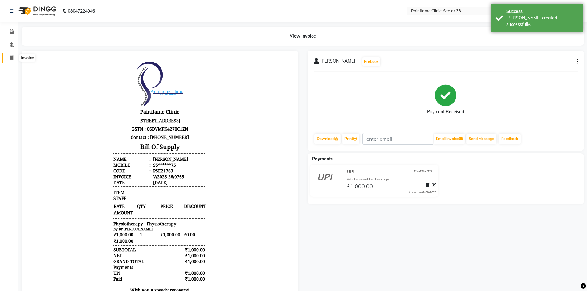
click at [12, 61] on span at bounding box center [11, 58] width 11 height 7
select select "service"
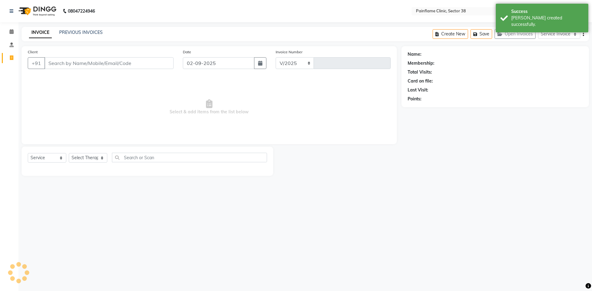
select select "3964"
type input "9766"
click at [55, 60] on input "Client" at bounding box center [108, 63] width 129 height 12
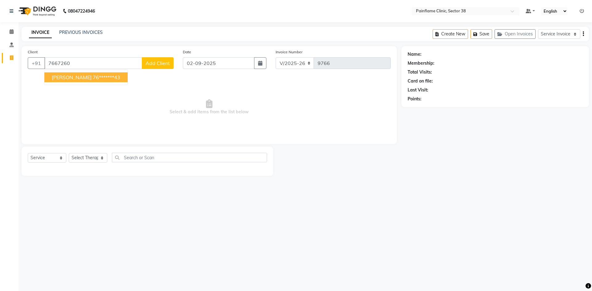
click at [93, 80] on ngb-highlight "76*******43" at bounding box center [106, 77] width 27 height 6
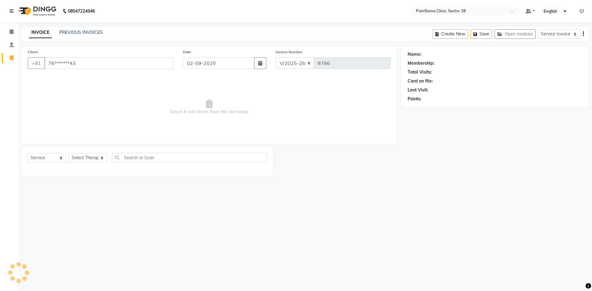
type input "76*******43"
click at [86, 156] on select "Select Therapist [PERSON_NAME] Dr [PERSON_NAME] [PERSON_NAME] Dr [PERSON_NAME] …" at bounding box center [88, 158] width 39 height 10
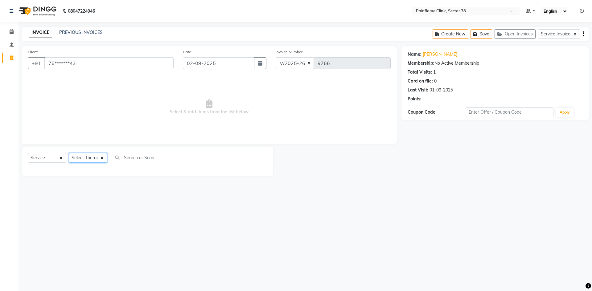
select select "20209"
click at [69, 153] on select "Select Therapist [PERSON_NAME] Dr [PERSON_NAME] [PERSON_NAME] Dr [PERSON_NAME] …" at bounding box center [88, 158] width 39 height 10
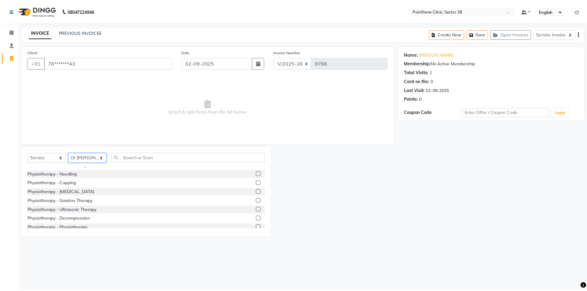
scroll to position [37, 0]
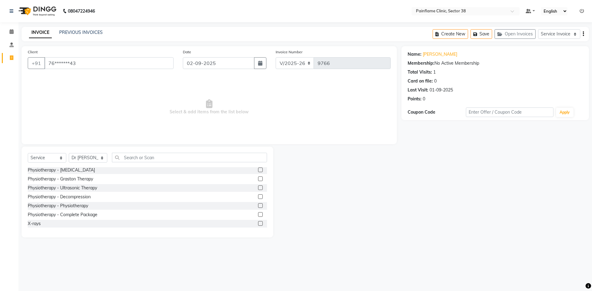
drag, startPoint x: 256, startPoint y: 214, endPoint x: 254, endPoint y: 206, distance: 8.5
click at [258, 213] on label at bounding box center [260, 214] width 5 height 5
click at [258, 213] on input "checkbox" at bounding box center [260, 215] width 4 height 4
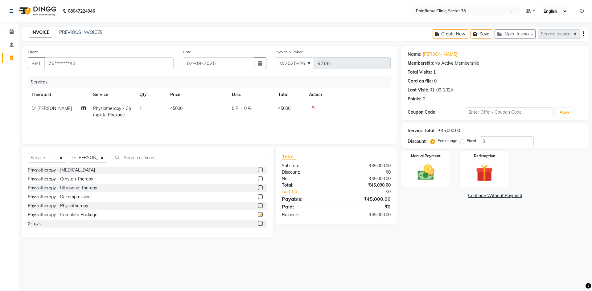
checkbox input "false"
click at [204, 111] on td "45000" at bounding box center [197, 112] width 62 height 20
select select "20209"
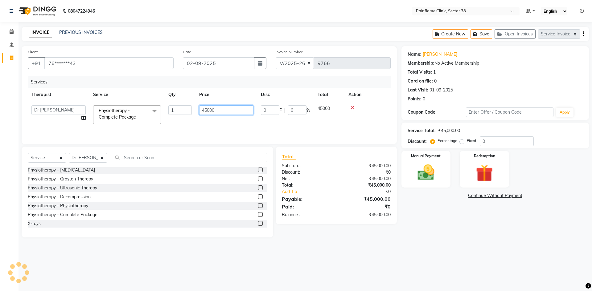
click at [201, 111] on input "45000" at bounding box center [226, 110] width 54 height 10
type input "15000"
click at [421, 175] on img at bounding box center [426, 172] width 29 height 20
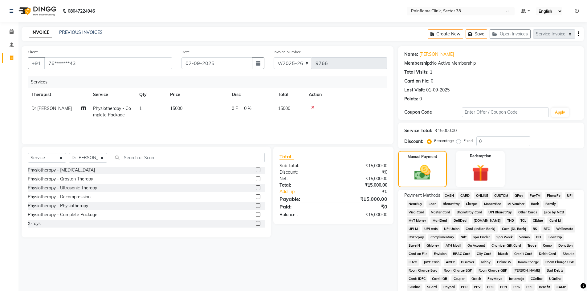
click at [572, 196] on span "UPI" at bounding box center [570, 195] width 10 height 7
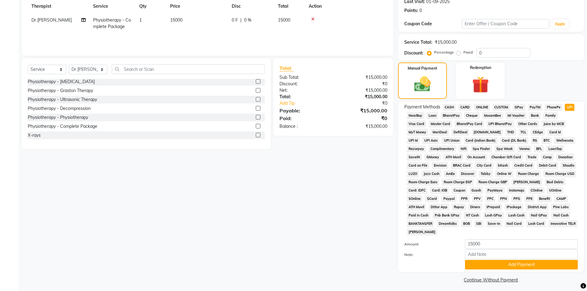
scroll to position [91, 0]
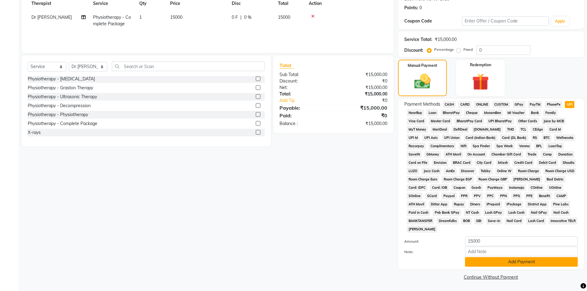
click at [499, 261] on button "Add Payment" at bounding box center [521, 262] width 113 height 10
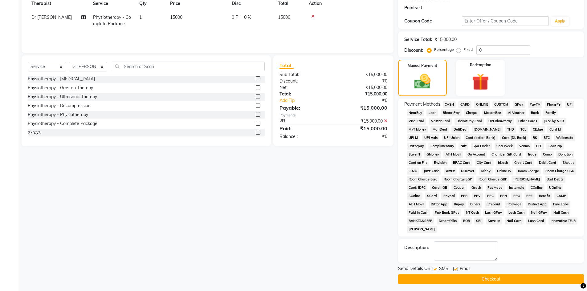
drag, startPoint x: 457, startPoint y: 270, endPoint x: 448, endPoint y: 271, distance: 8.7
click at [457, 270] on label at bounding box center [456, 269] width 5 height 5
click at [457, 270] on input "checkbox" at bounding box center [456, 270] width 4 height 4
checkbox input "false"
click at [437, 269] on label at bounding box center [435, 269] width 5 height 5
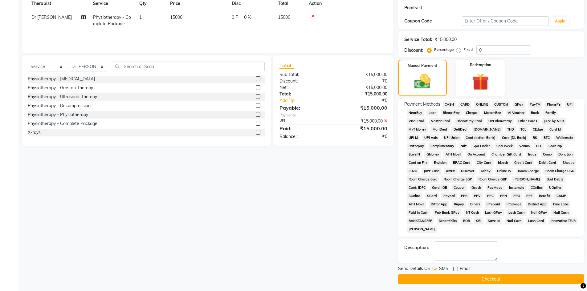
click at [437, 269] on input "checkbox" at bounding box center [435, 270] width 4 height 4
checkbox input "false"
click at [435, 277] on button "Checkout" at bounding box center [491, 280] width 186 height 10
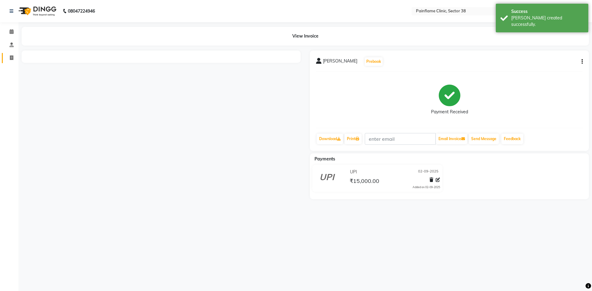
click at [14, 56] on span at bounding box center [11, 58] width 11 height 7
select select "service"
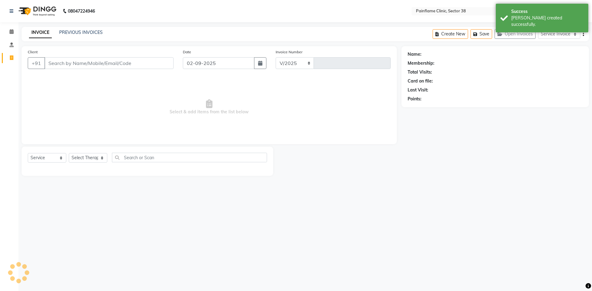
select select "3964"
type input "9767"
click at [84, 63] on input "Client" at bounding box center [108, 63] width 129 height 12
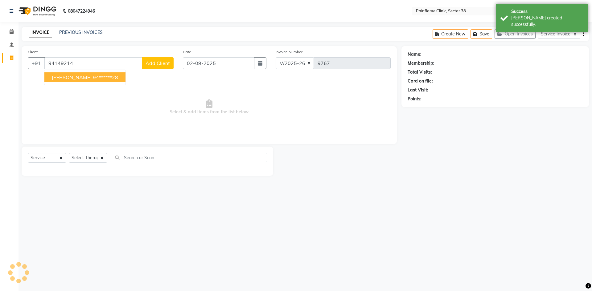
click at [93, 76] on ngb-highlight "94******28" at bounding box center [105, 77] width 25 height 6
type input "94******28"
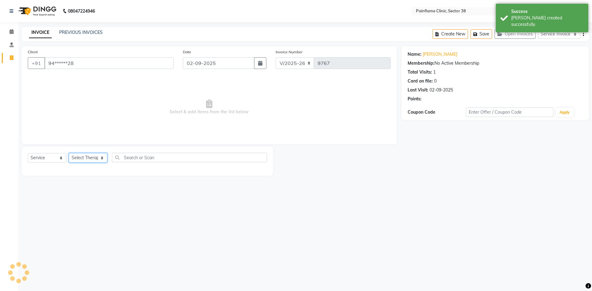
click at [88, 160] on select "Select Therapist [PERSON_NAME] Dr [PERSON_NAME] [PERSON_NAME] Dr [PERSON_NAME] …" at bounding box center [88, 158] width 39 height 10
select select "20209"
click at [69, 153] on select "Select Therapist [PERSON_NAME] Dr [PERSON_NAME] [PERSON_NAME] Dr [PERSON_NAME] …" at bounding box center [88, 158] width 39 height 10
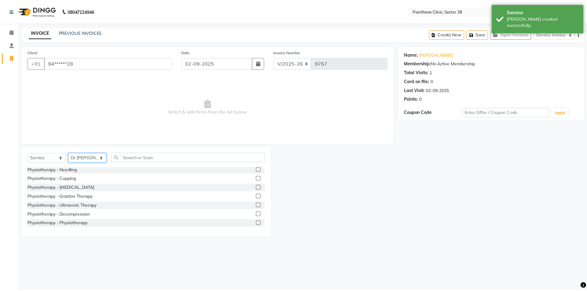
scroll to position [37, 0]
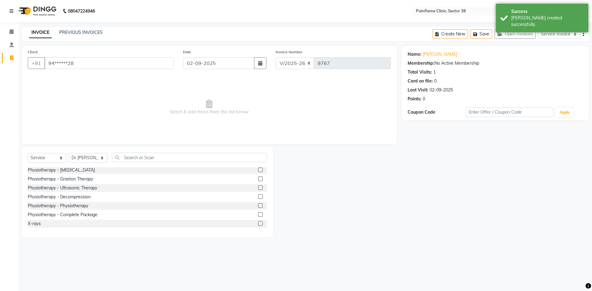
click at [253, 205] on div "Physiotherapy - Physiotherapy" at bounding box center [147, 206] width 239 height 8
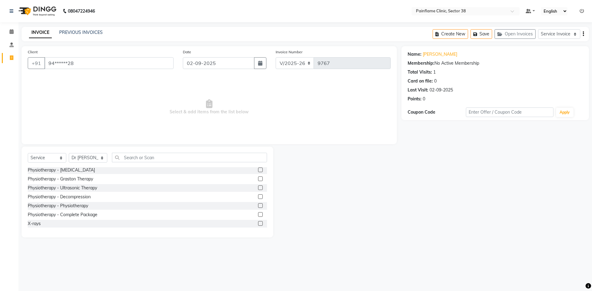
click at [258, 203] on label at bounding box center [260, 205] width 5 height 5
click at [258, 204] on input "checkbox" at bounding box center [260, 206] width 4 height 4
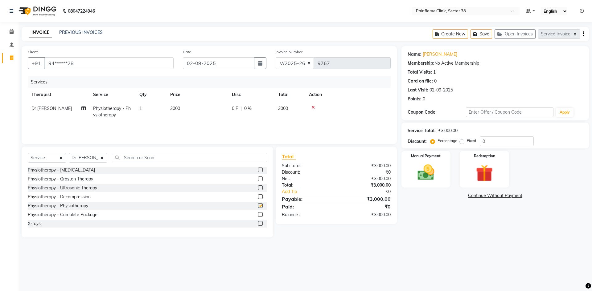
checkbox input "false"
click at [177, 109] on span "3000" at bounding box center [175, 109] width 10 height 6
select select "20209"
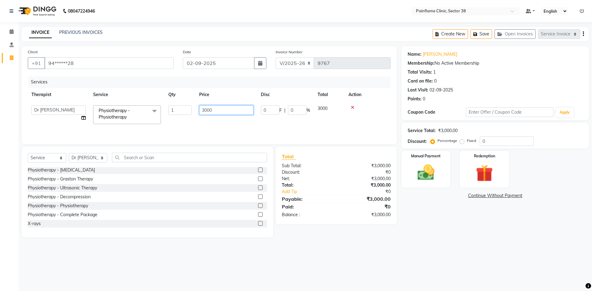
drag, startPoint x: 204, startPoint y: 110, endPoint x: 189, endPoint y: 112, distance: 14.9
click at [189, 112] on tr "[PERSON_NAME] Dr [PERSON_NAME] [PERSON_NAME] Dr [PERSON_NAME] Dr. Suraj [PERSON…" at bounding box center [209, 115] width 363 height 26
type input "1000"
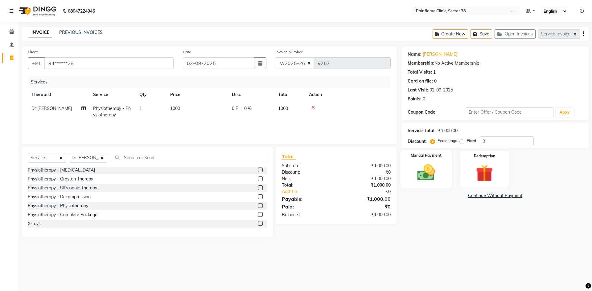
drag, startPoint x: 422, startPoint y: 174, endPoint x: 441, endPoint y: 179, distance: 18.9
click at [423, 174] on img at bounding box center [426, 172] width 29 height 20
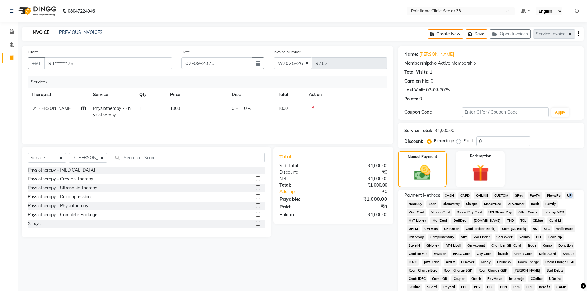
click at [568, 198] on span "UPI" at bounding box center [570, 195] width 10 height 7
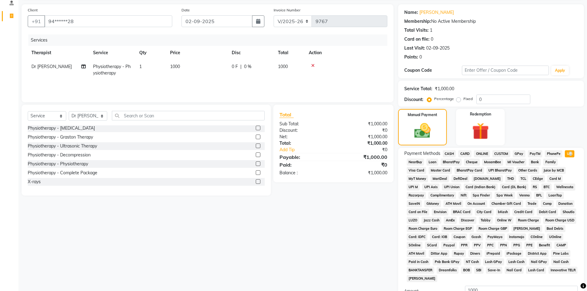
scroll to position [91, 0]
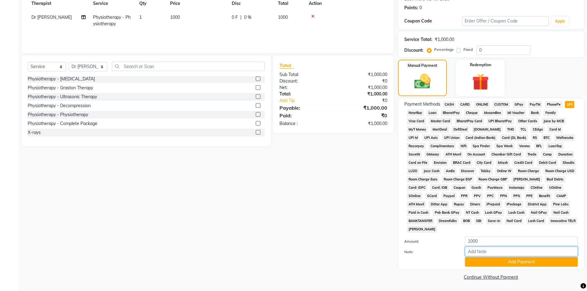
click at [496, 249] on input "Note:" at bounding box center [521, 252] width 113 height 10
type input "Adv Payment For Package"
click at [504, 264] on button "Add Payment" at bounding box center [521, 262] width 113 height 10
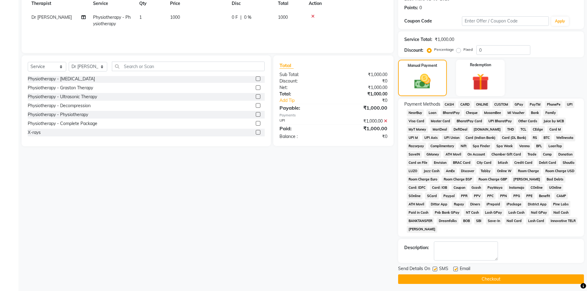
click at [456, 268] on label at bounding box center [456, 269] width 5 height 5
click at [456, 268] on input "checkbox" at bounding box center [456, 270] width 4 height 4
checkbox input "false"
click at [433, 269] on label at bounding box center [435, 269] width 5 height 5
click at [433, 269] on input "checkbox" at bounding box center [435, 270] width 4 height 4
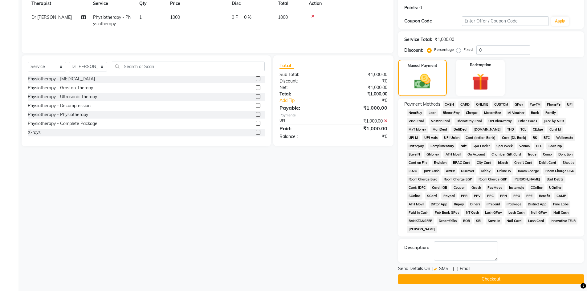
checkbox input "false"
click at [437, 281] on button "Checkout" at bounding box center [491, 280] width 186 height 10
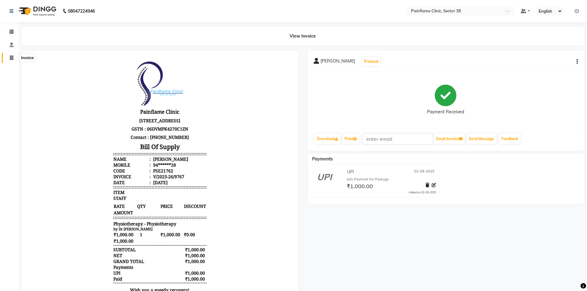
click at [13, 60] on icon at bounding box center [11, 57] width 3 height 5
select select "service"
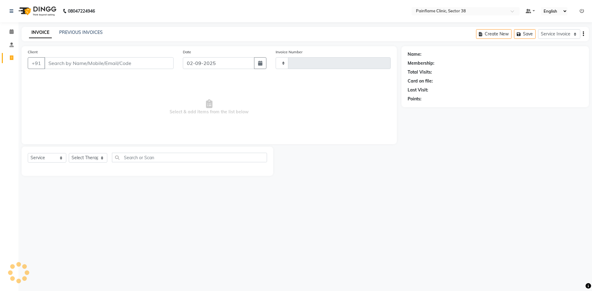
type input "9768"
select select "3964"
click at [94, 60] on input "Client" at bounding box center [108, 63] width 129 height 12
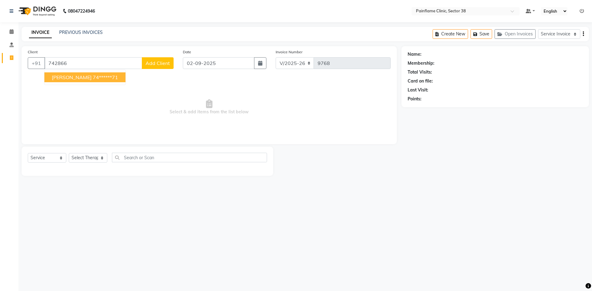
click at [63, 75] on span "[PERSON_NAME]" at bounding box center [72, 77] width 40 height 6
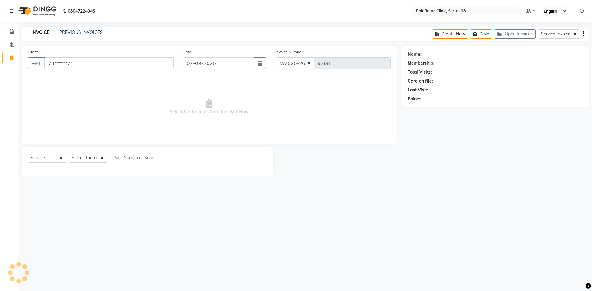
type input "74******71"
drag, startPoint x: 89, startPoint y: 157, endPoint x: 89, endPoint y: 162, distance: 4.3
click at [89, 157] on select "Select Therapist [PERSON_NAME] Dr [PERSON_NAME] [PERSON_NAME] Dr [PERSON_NAME] …" at bounding box center [88, 158] width 39 height 10
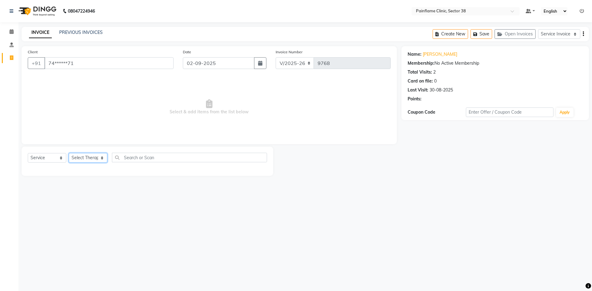
select select "20209"
click at [69, 153] on select "Select Therapist [PERSON_NAME] Dr [PERSON_NAME] [PERSON_NAME] Dr [PERSON_NAME] …" at bounding box center [88, 158] width 39 height 10
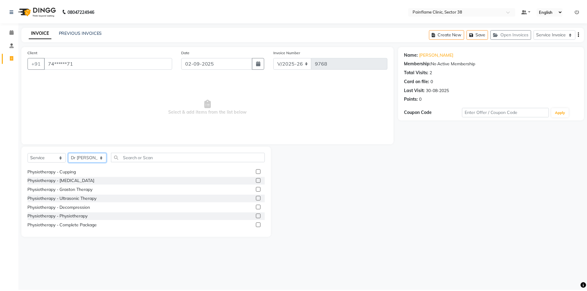
scroll to position [31, 0]
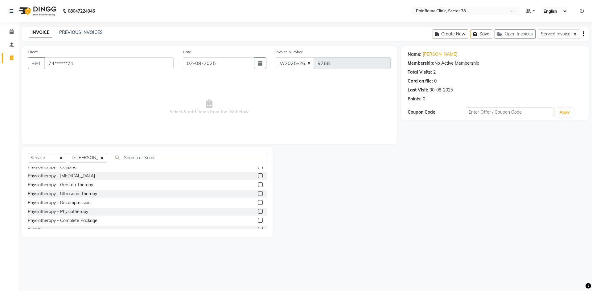
click at [258, 220] on label at bounding box center [260, 220] width 5 height 5
click at [258, 220] on input "checkbox" at bounding box center [260, 221] width 4 height 4
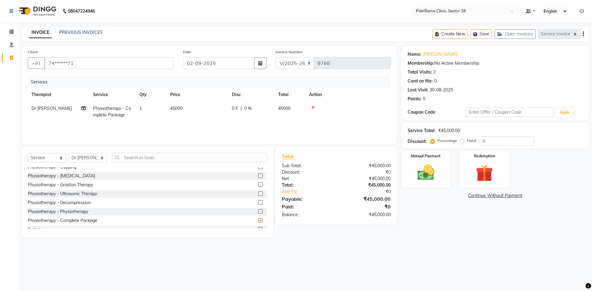
checkbox input "false"
click at [178, 108] on span "45000" at bounding box center [176, 109] width 12 height 6
select select "20209"
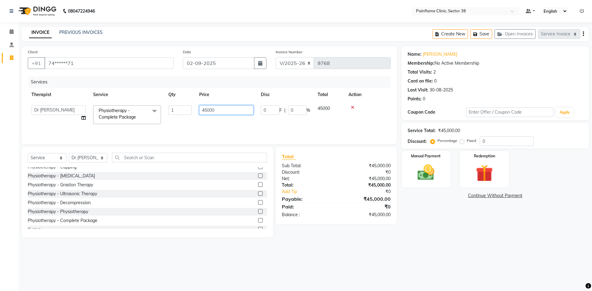
drag, startPoint x: 205, startPoint y: 111, endPoint x: 218, endPoint y: 107, distance: 13.4
click at [205, 110] on input "45000" at bounding box center [226, 110] width 54 height 10
type input "5000"
click at [421, 174] on img at bounding box center [426, 172] width 29 height 20
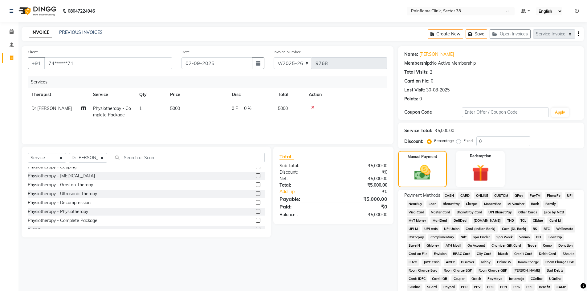
click at [572, 196] on span "UPI" at bounding box center [570, 195] width 10 height 7
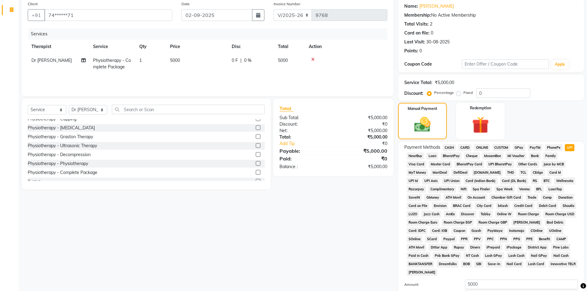
scroll to position [91, 0]
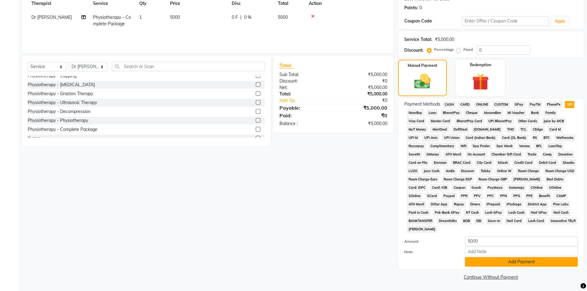
click at [501, 260] on button "Add Payment" at bounding box center [521, 262] width 113 height 10
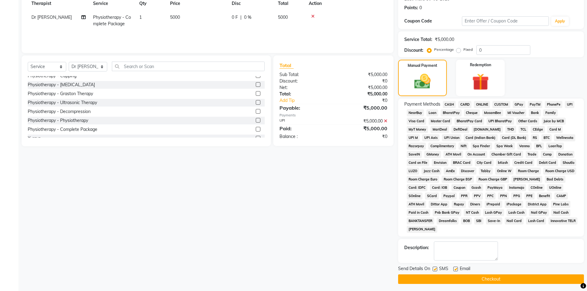
click at [455, 269] on label at bounding box center [456, 269] width 5 height 5
click at [455, 269] on input "checkbox" at bounding box center [456, 270] width 4 height 4
checkbox input "false"
drag, startPoint x: 436, startPoint y: 269, endPoint x: 438, endPoint y: 277, distance: 8.9
click at [436, 269] on label at bounding box center [435, 269] width 5 height 5
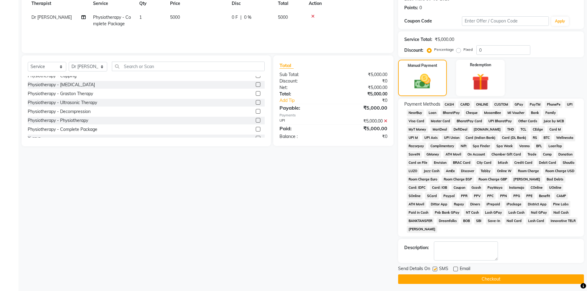
click at [436, 269] on input "checkbox" at bounding box center [435, 270] width 4 height 4
checkbox input "false"
click at [438, 277] on button "Checkout" at bounding box center [491, 280] width 186 height 10
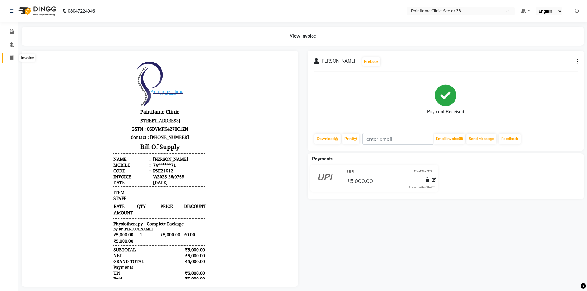
click at [13, 57] on icon at bounding box center [11, 57] width 3 height 5
select select "service"
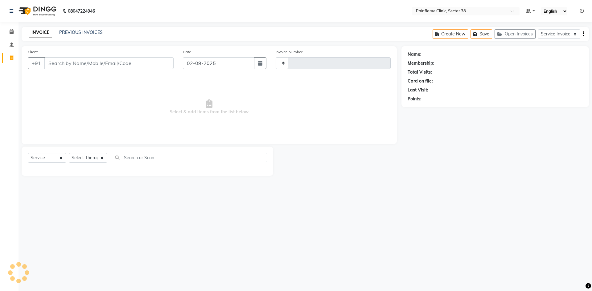
type input "9770"
select select "3964"
click at [65, 61] on input "Client" at bounding box center [108, 63] width 129 height 12
click at [71, 61] on input "8604406908" at bounding box center [93, 63] width 98 height 12
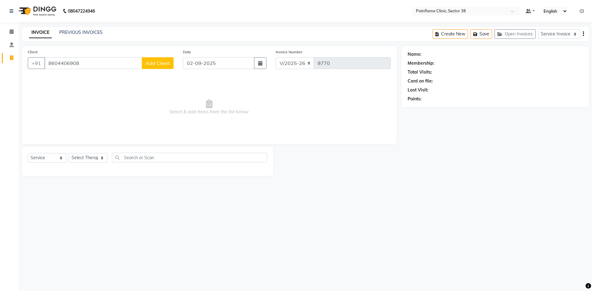
type input "8604406908"
click at [160, 63] on span "Add Client" at bounding box center [158, 63] width 24 height 6
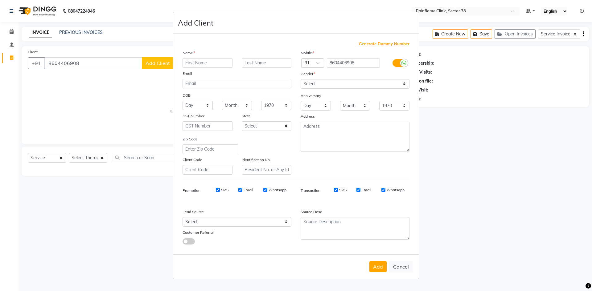
click at [196, 60] on input "text" at bounding box center [208, 63] width 50 height 10
type input "[DEMOGRAPHIC_DATA][PERSON_NAME] [PERSON_NAME]"
click at [303, 86] on select "Select [DEMOGRAPHIC_DATA] [DEMOGRAPHIC_DATA] Other Prefer Not To Say" at bounding box center [355, 84] width 109 height 10
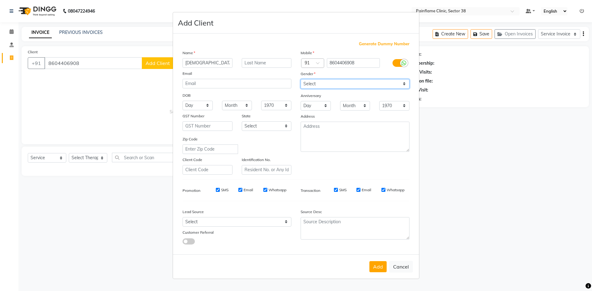
select select "[DEMOGRAPHIC_DATA]"
click at [301, 79] on select "Select [DEMOGRAPHIC_DATA] [DEMOGRAPHIC_DATA] Other Prefer Not To Say" at bounding box center [355, 84] width 109 height 10
click at [380, 268] on button "Add" at bounding box center [377, 266] width 17 height 11
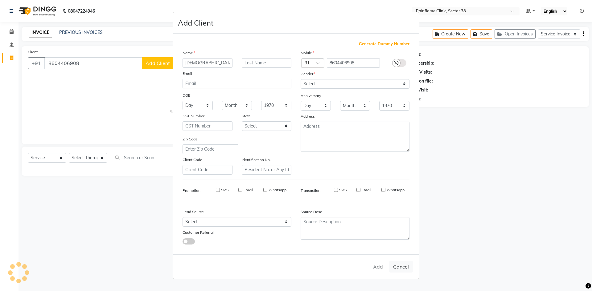
type input "86******08"
select select
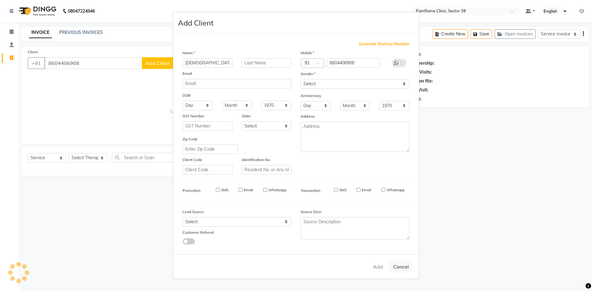
select select
checkbox input "false"
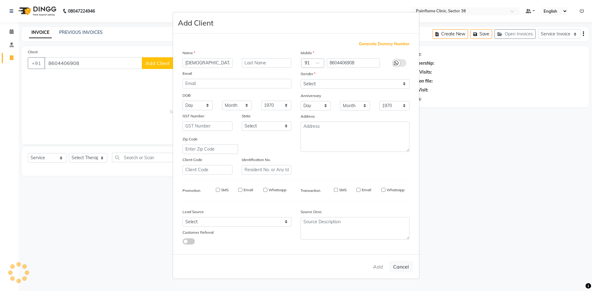
checkbox input "false"
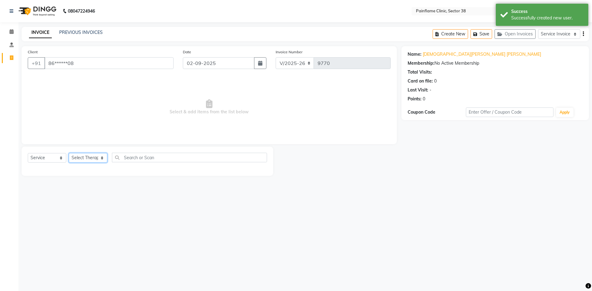
drag, startPoint x: 92, startPoint y: 155, endPoint x: 92, endPoint y: 159, distance: 4.0
click at [92, 155] on select "Select Therapist [PERSON_NAME] Dr [PERSON_NAME] [PERSON_NAME] Dr [PERSON_NAME] …" at bounding box center [88, 158] width 39 height 10
select select "20209"
click at [69, 153] on select "Select Therapist [PERSON_NAME] Dr [PERSON_NAME] [PERSON_NAME] Dr [PERSON_NAME] …" at bounding box center [88, 158] width 39 height 10
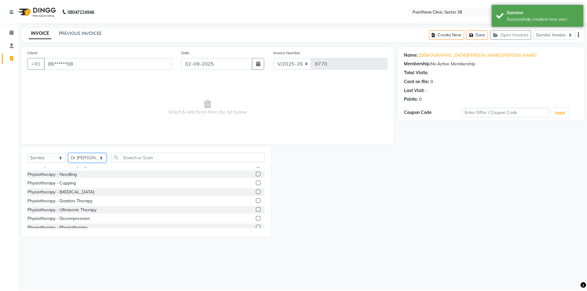
scroll to position [37, 0]
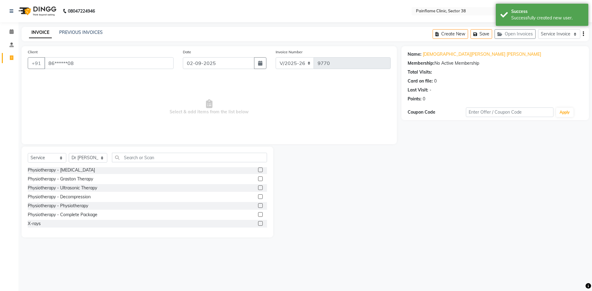
click at [258, 206] on label at bounding box center [260, 205] width 5 height 5
click at [258, 206] on input "checkbox" at bounding box center [260, 206] width 4 height 4
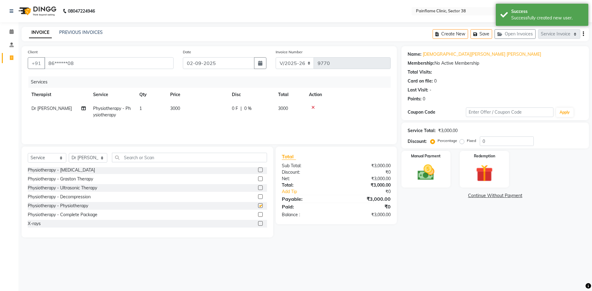
checkbox input "false"
click at [199, 110] on td "3000" at bounding box center [197, 112] width 62 height 20
select select "20209"
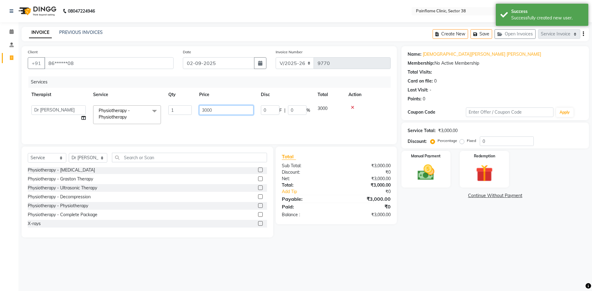
drag, startPoint x: 203, startPoint y: 111, endPoint x: 190, endPoint y: 111, distance: 13.9
click at [191, 111] on tr "[PERSON_NAME] Dr [PERSON_NAME] [PERSON_NAME] Dr [PERSON_NAME] Dr. Suraj [PERSON…" at bounding box center [209, 115] width 363 height 26
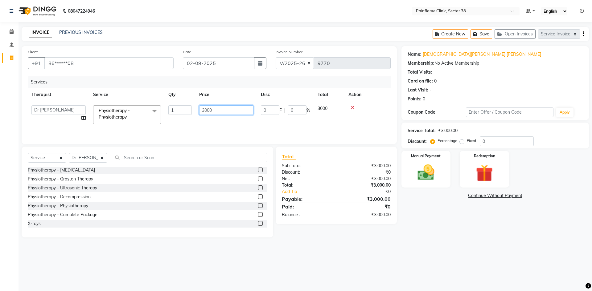
type input "1000"
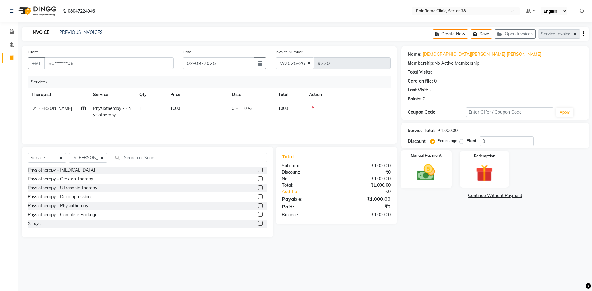
click at [429, 172] on img at bounding box center [426, 172] width 29 height 20
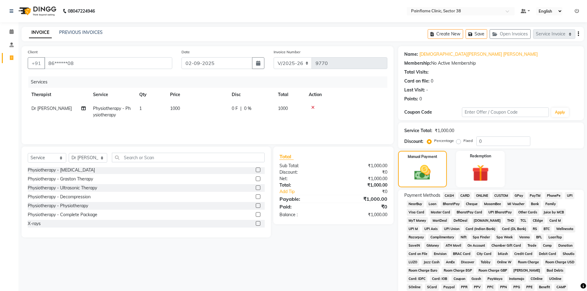
click at [568, 197] on span "UPI" at bounding box center [570, 195] width 10 height 7
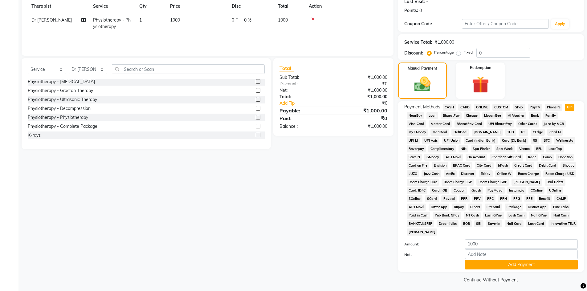
scroll to position [91, 0]
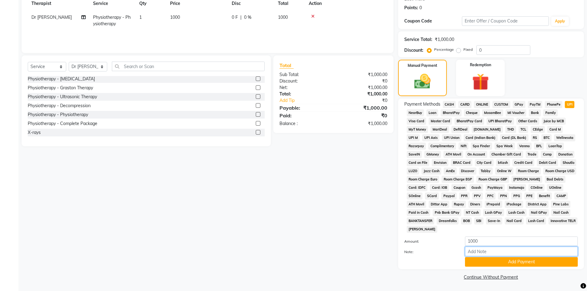
drag, startPoint x: 502, startPoint y: 251, endPoint x: 504, endPoint y: 247, distance: 4.6
click at [502, 251] on input "Note:" at bounding box center [521, 252] width 113 height 10
type input "Adv Payment For Package"
click at [497, 261] on button "Add Payment" at bounding box center [521, 262] width 113 height 10
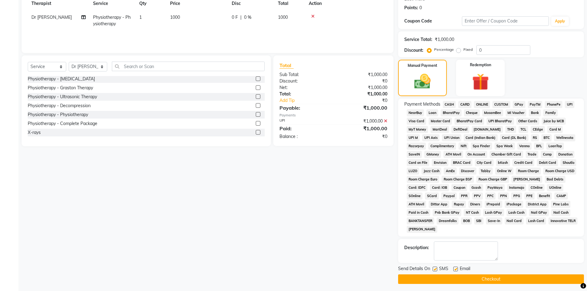
click at [456, 268] on label at bounding box center [456, 269] width 5 height 5
click at [456, 268] on input "checkbox" at bounding box center [456, 270] width 4 height 4
checkbox input "false"
click at [433, 270] on label at bounding box center [435, 269] width 5 height 5
click at [433, 270] on input "checkbox" at bounding box center [435, 270] width 4 height 4
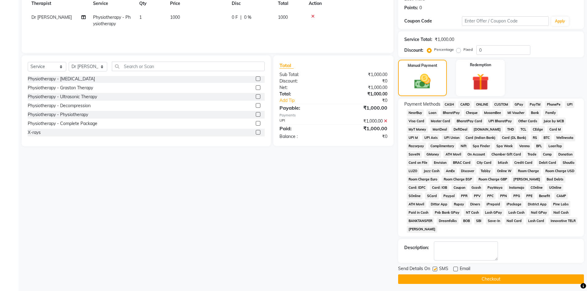
checkbox input "false"
click at [435, 277] on button "Checkout" at bounding box center [491, 280] width 186 height 10
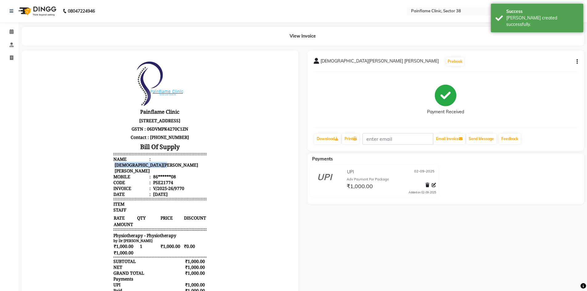
drag, startPoint x: 148, startPoint y: 159, endPoint x: 212, endPoint y: 159, distance: 63.5
click at [212, 159] on body "Painflame Clinic [STREET_ADDRESS] GSTN : 06DVMPK4270C1ZN Contact : [PHONE_NUMBE…" at bounding box center [160, 188] width 260 height 258
copy div "[DEMOGRAPHIC_DATA][PERSON_NAME] [PERSON_NAME]"
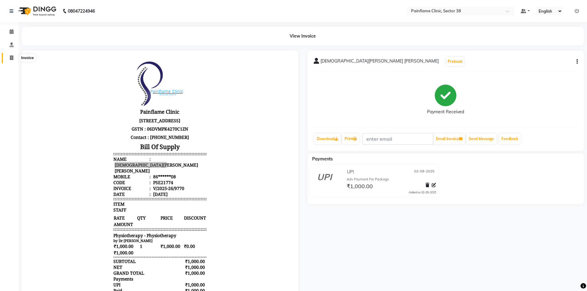
click at [14, 56] on span at bounding box center [11, 58] width 11 height 7
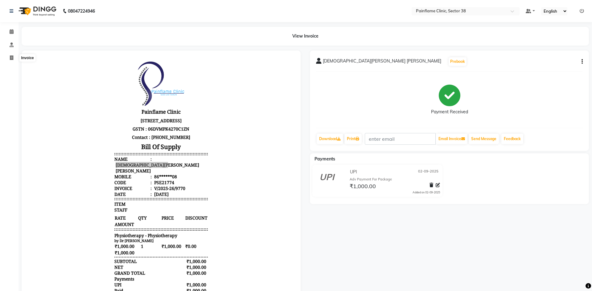
select select "service"
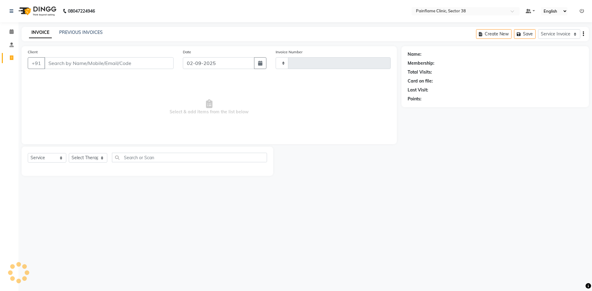
click at [62, 61] on input "Client" at bounding box center [108, 63] width 129 height 12
type input "9771"
select select "3964"
type input "9"
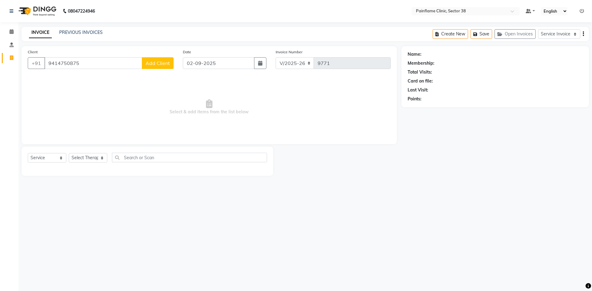
type input "9414750875"
click at [157, 64] on span "Add Client" at bounding box center [158, 63] width 24 height 6
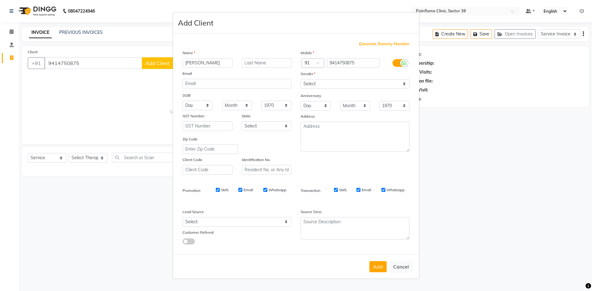
type input "[PERSON_NAME]"
click at [340, 82] on select "Select [DEMOGRAPHIC_DATA] [DEMOGRAPHIC_DATA] Other Prefer Not To Say" at bounding box center [355, 84] width 109 height 10
select select "[DEMOGRAPHIC_DATA]"
click at [301, 79] on select "Select [DEMOGRAPHIC_DATA] [DEMOGRAPHIC_DATA] Other Prefer Not To Say" at bounding box center [355, 84] width 109 height 10
click at [376, 269] on button "Add" at bounding box center [377, 266] width 17 height 11
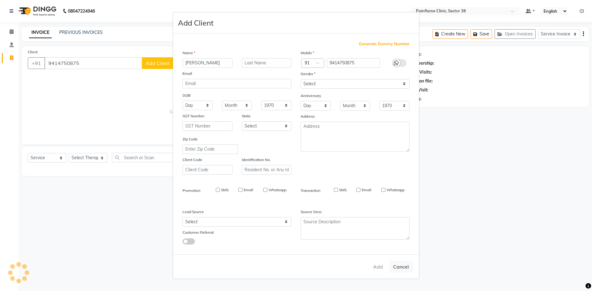
type input "94******75"
select select
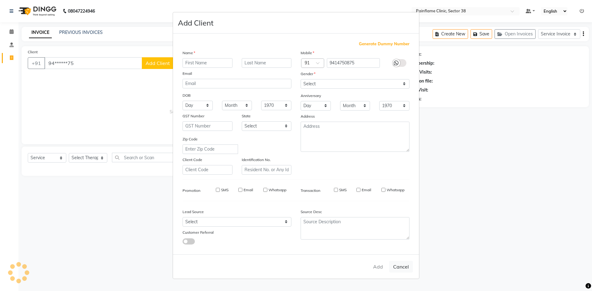
select select
checkbox input "false"
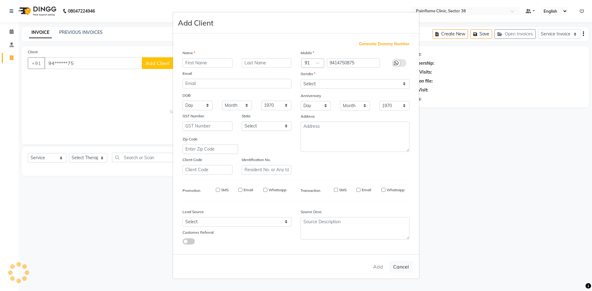
checkbox input "false"
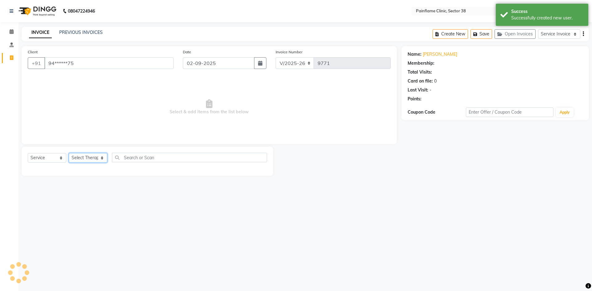
drag, startPoint x: 99, startPoint y: 159, endPoint x: 98, endPoint y: 162, distance: 3.2
click at [99, 159] on select "Select Therapist [PERSON_NAME] Dr [PERSON_NAME] [PERSON_NAME] Dr [PERSON_NAME] …" at bounding box center [88, 158] width 39 height 10
select select "20209"
click at [69, 153] on select "Select Therapist [PERSON_NAME] Dr [PERSON_NAME] [PERSON_NAME] Dr [PERSON_NAME] …" at bounding box center [88, 158] width 39 height 10
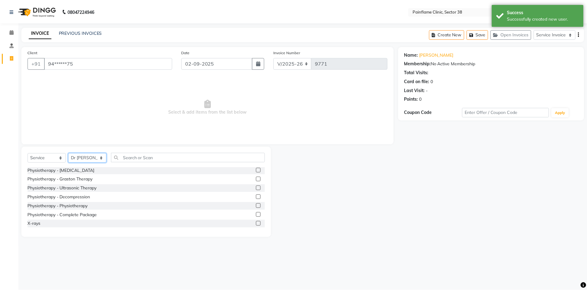
scroll to position [37, 0]
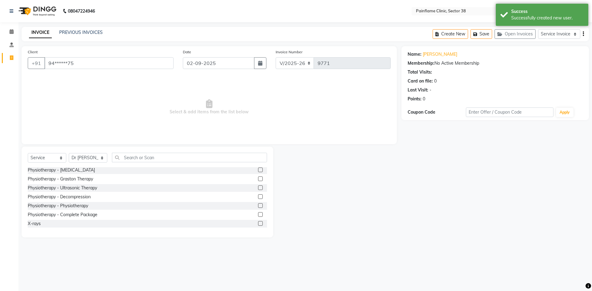
drag, startPoint x: 256, startPoint y: 215, endPoint x: 214, endPoint y: 143, distance: 83.6
click at [258, 213] on label at bounding box center [260, 214] width 5 height 5
click at [258, 213] on input "checkbox" at bounding box center [260, 215] width 4 height 4
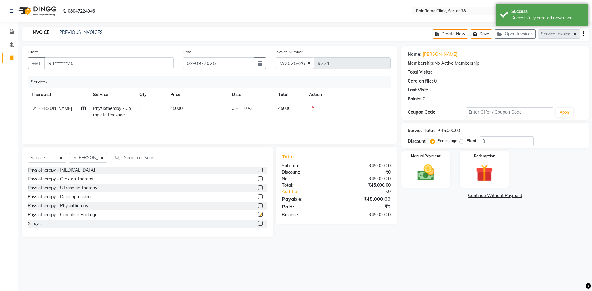
checkbox input "false"
click at [181, 110] on span "45000" at bounding box center [176, 109] width 12 height 6
select select "20209"
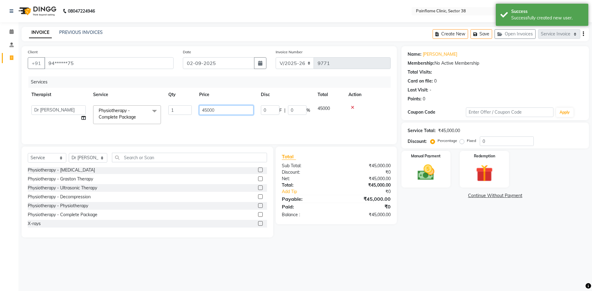
drag, startPoint x: 207, startPoint y: 110, endPoint x: 199, endPoint y: 110, distance: 8.7
click at [200, 110] on input "45000" at bounding box center [226, 110] width 54 height 10
type input "8000"
click at [426, 181] on img at bounding box center [426, 172] width 29 height 20
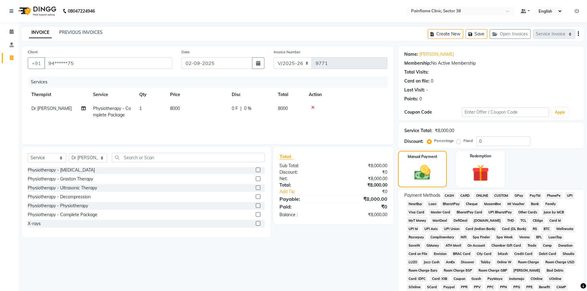
click at [568, 195] on span "UPI" at bounding box center [570, 195] width 10 height 7
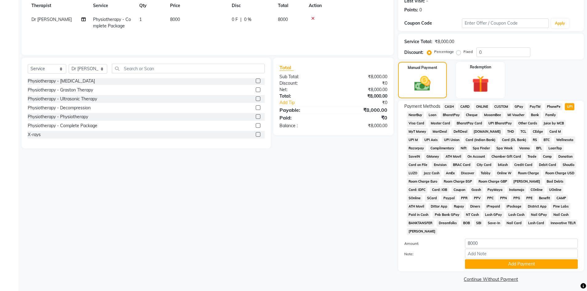
scroll to position [91, 0]
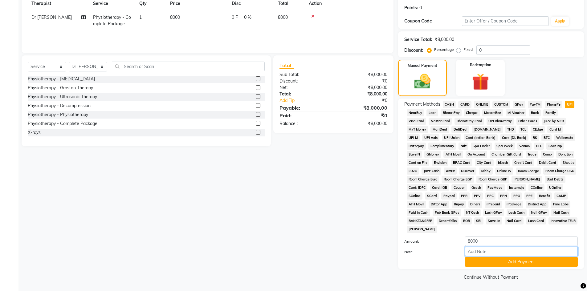
click at [512, 248] on input "Note:" at bounding box center [521, 252] width 113 height 10
click at [499, 263] on button "Add Payment" at bounding box center [521, 262] width 113 height 10
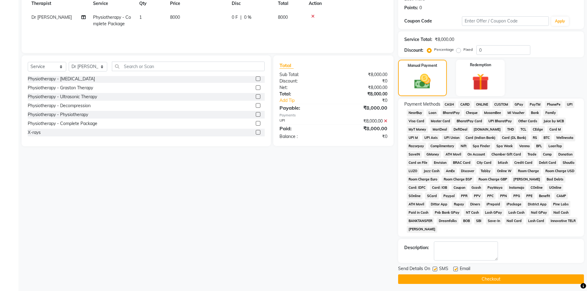
click at [456, 270] on label at bounding box center [456, 269] width 5 height 5
click at [456, 270] on input "checkbox" at bounding box center [456, 270] width 4 height 4
checkbox input "false"
click at [434, 270] on label at bounding box center [435, 269] width 5 height 5
click at [434, 270] on input "checkbox" at bounding box center [435, 270] width 4 height 4
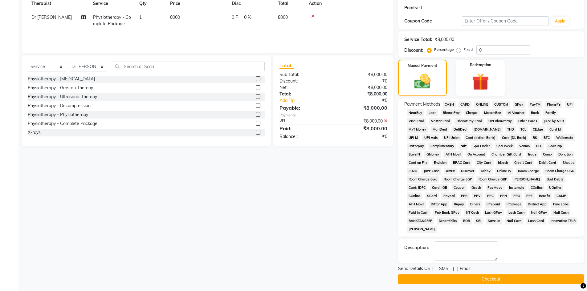
click at [436, 277] on button "Checkout" at bounding box center [491, 280] width 186 height 10
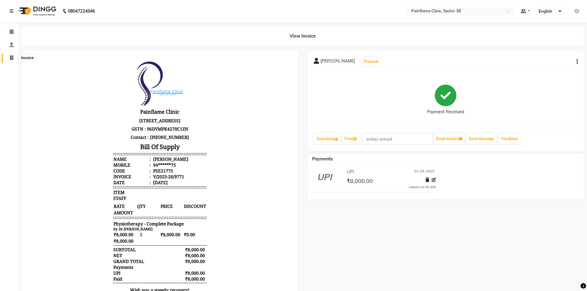
click at [14, 57] on span at bounding box center [11, 58] width 11 height 7
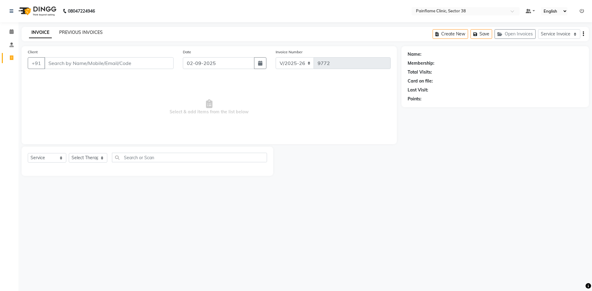
click at [75, 33] on link "PREVIOUS INVOICES" at bounding box center [80, 33] width 43 height 6
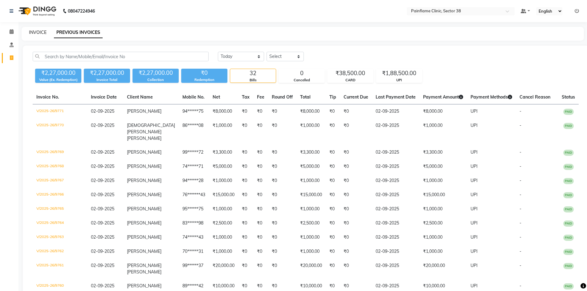
click at [32, 34] on link "INVOICE" at bounding box center [38, 33] width 18 height 6
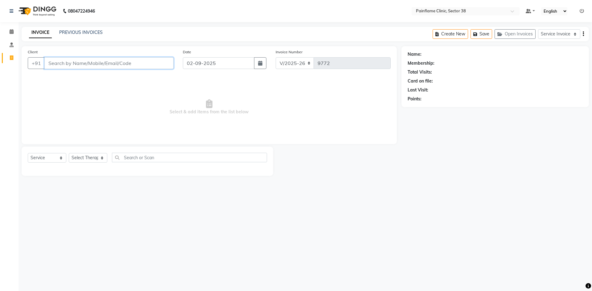
click at [78, 63] on input "Client" at bounding box center [108, 63] width 129 height 12
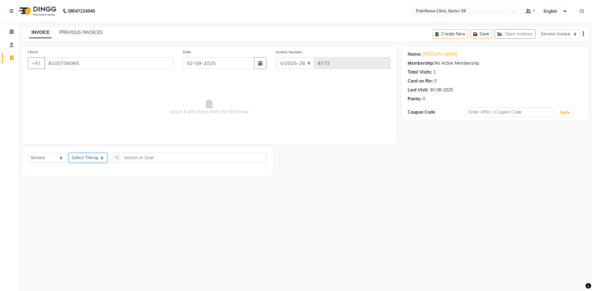
drag, startPoint x: 82, startPoint y: 158, endPoint x: 83, endPoint y: 162, distance: 4.4
click at [82, 158] on select "Select Therapist [PERSON_NAME] Dr [PERSON_NAME] [PERSON_NAME] Dr [PERSON_NAME] …" at bounding box center [88, 158] width 39 height 10
click at [69, 153] on select "Select Therapist [PERSON_NAME] Dr [PERSON_NAME] [PERSON_NAME] Dr [PERSON_NAME] …" at bounding box center [88, 158] width 39 height 10
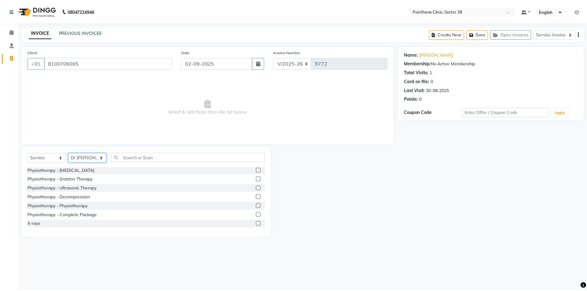
scroll to position [37, 0]
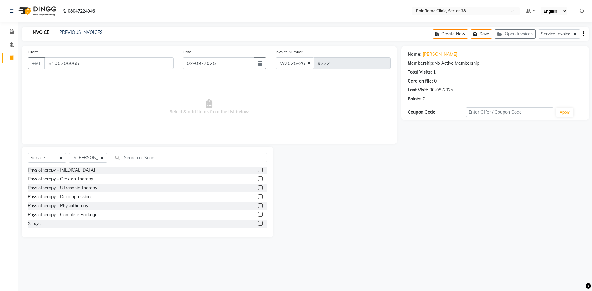
click at [258, 214] on label at bounding box center [260, 214] width 5 height 5
click at [258, 214] on input "checkbox" at bounding box center [260, 215] width 4 height 4
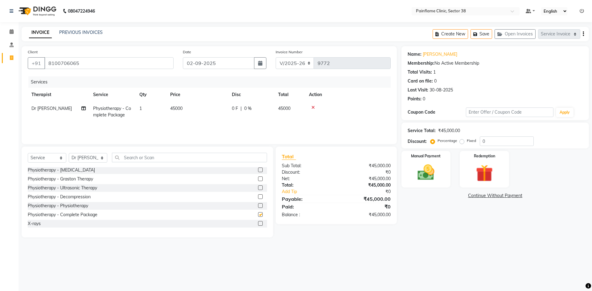
click at [191, 113] on td "45000" at bounding box center [197, 112] width 62 height 20
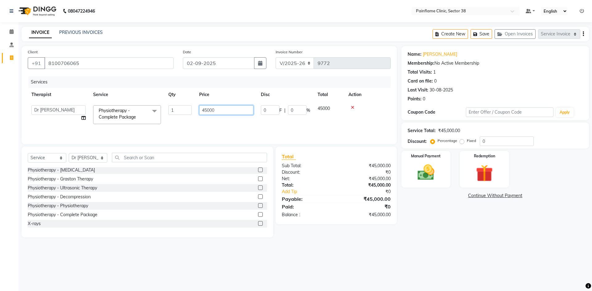
drag, startPoint x: 206, startPoint y: 109, endPoint x: 165, endPoint y: 118, distance: 42.0
click at [186, 109] on tr "[PERSON_NAME] Dr [PERSON_NAME] [PERSON_NAME] Dr [PERSON_NAME] Dr. Suraj [PERSON…" at bounding box center [209, 115] width 363 height 26
click at [423, 174] on img at bounding box center [426, 172] width 29 height 20
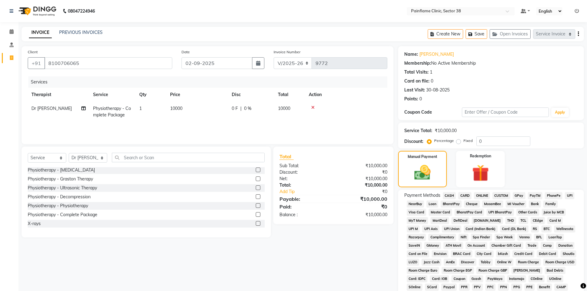
click at [567, 197] on span "UPI" at bounding box center [570, 195] width 10 height 7
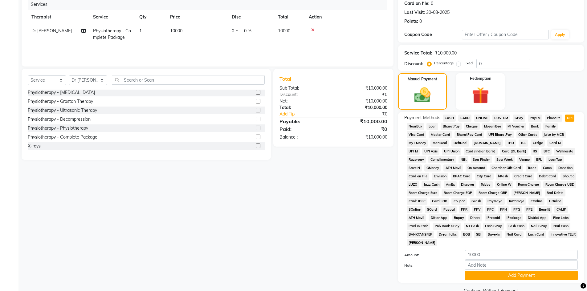
scroll to position [91, 0]
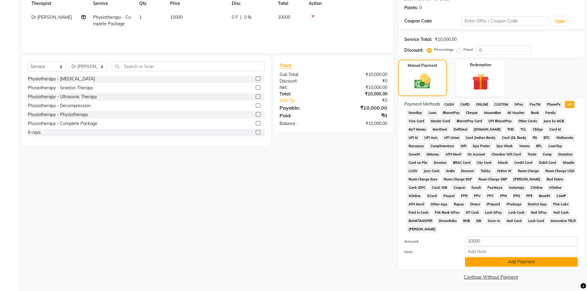
click at [508, 262] on button "Add Payment" at bounding box center [521, 262] width 113 height 10
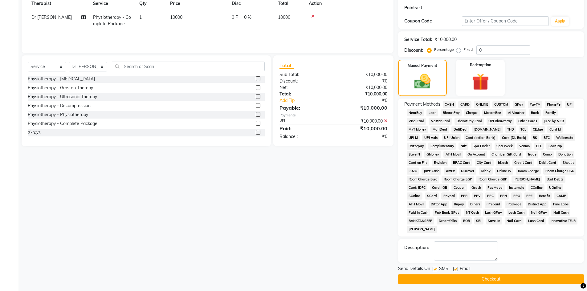
click at [456, 269] on label at bounding box center [456, 269] width 5 height 5
click at [456, 269] on input "checkbox" at bounding box center [456, 270] width 4 height 4
click at [434, 268] on label at bounding box center [435, 269] width 5 height 5
click at [434, 268] on input "checkbox" at bounding box center [435, 270] width 4 height 4
click at [440, 275] on button "Checkout" at bounding box center [491, 280] width 186 height 10
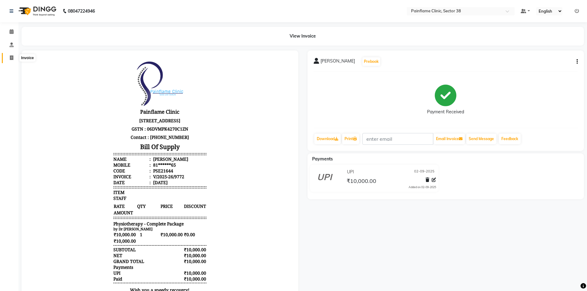
click at [14, 59] on span at bounding box center [11, 58] width 11 height 7
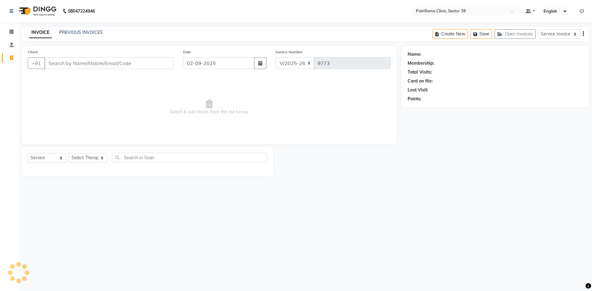
click at [81, 61] on input "Client" at bounding box center [108, 63] width 129 height 12
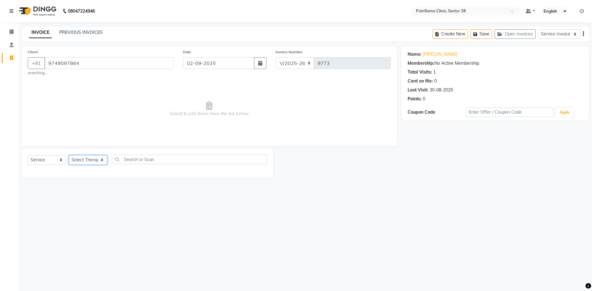
click at [98, 161] on select "Select Therapist [PERSON_NAME] Dr [PERSON_NAME] [PERSON_NAME] Dr [PERSON_NAME] …" at bounding box center [88, 160] width 39 height 10
click at [69, 155] on select "Select Therapist [PERSON_NAME] Dr [PERSON_NAME] [PERSON_NAME] Dr [PERSON_NAME] …" at bounding box center [88, 160] width 39 height 10
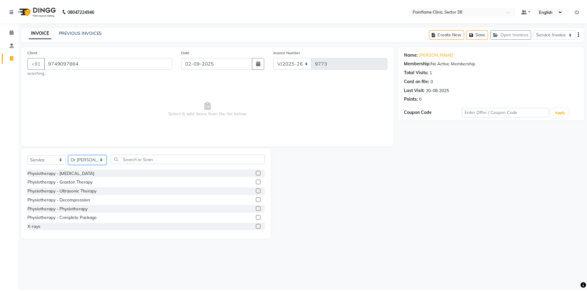
scroll to position [37, 0]
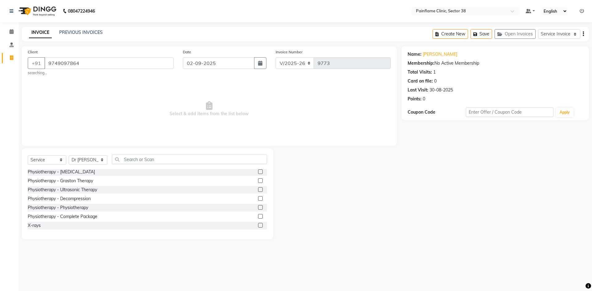
click at [258, 207] on label at bounding box center [260, 207] width 5 height 5
click at [258, 207] on input "checkbox" at bounding box center [260, 208] width 4 height 4
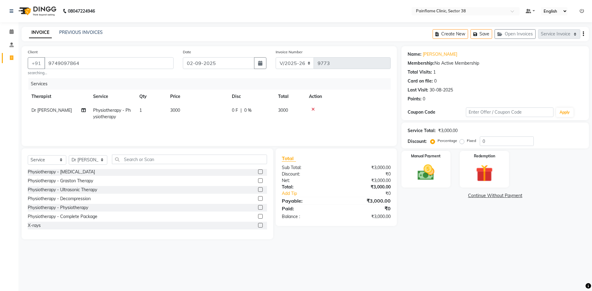
click at [196, 111] on td "3000" at bounding box center [197, 114] width 62 height 20
drag, startPoint x: 205, startPoint y: 112, endPoint x: 192, endPoint y: 116, distance: 13.3
click at [192, 116] on tr "[PERSON_NAME] Dr [PERSON_NAME] [PERSON_NAME] Dr [PERSON_NAME] Dr. Suraj [PERSON…" at bounding box center [209, 117] width 363 height 26
click at [425, 176] on img at bounding box center [426, 172] width 29 height 20
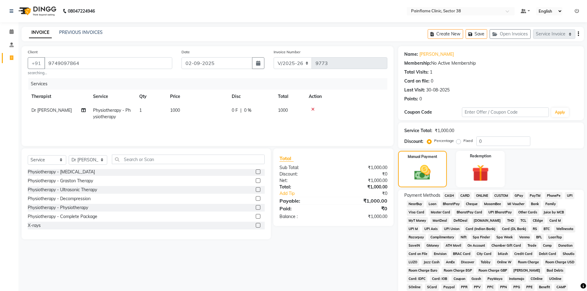
click at [572, 195] on span "UPI" at bounding box center [570, 195] width 10 height 7
click at [314, 109] on icon at bounding box center [312, 109] width 3 height 4
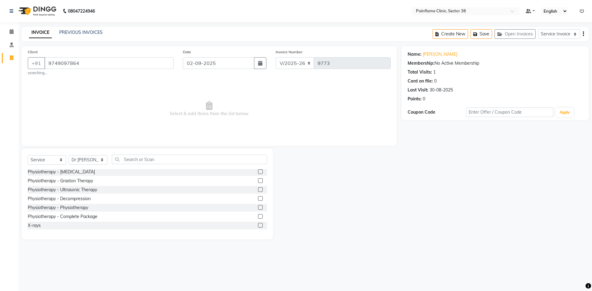
click at [258, 219] on label at bounding box center [260, 216] width 5 height 5
click at [258, 219] on input "checkbox" at bounding box center [260, 217] width 4 height 4
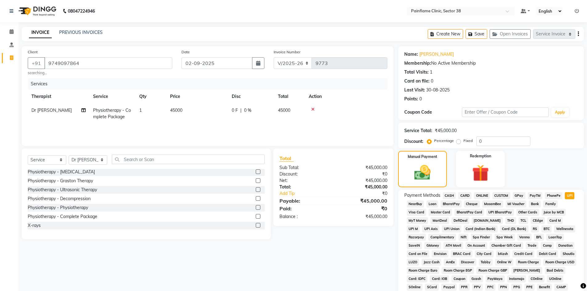
click at [174, 111] on span "45000" at bounding box center [176, 111] width 12 height 6
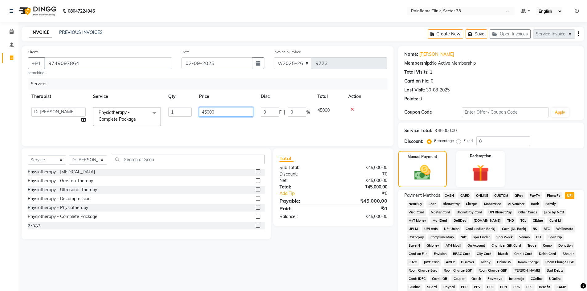
click at [204, 115] on input "45000" at bounding box center [226, 112] width 54 height 10
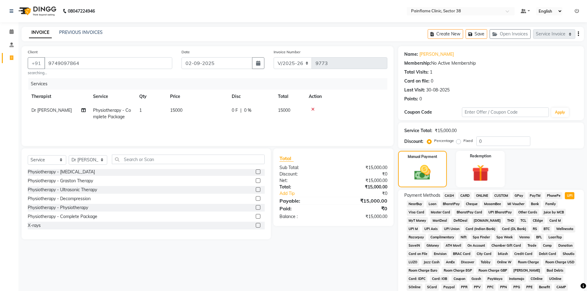
drag, startPoint x: 569, startPoint y: 194, endPoint x: 557, endPoint y: 223, distance: 31.3
click at [569, 193] on span "UPI" at bounding box center [570, 195] width 10 height 7
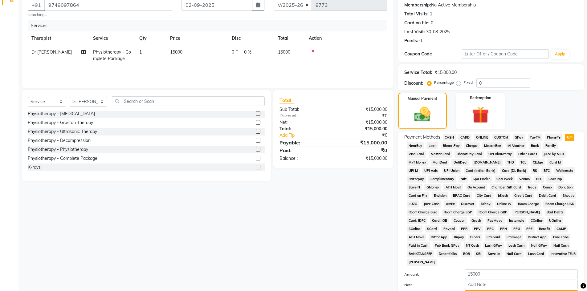
scroll to position [91, 0]
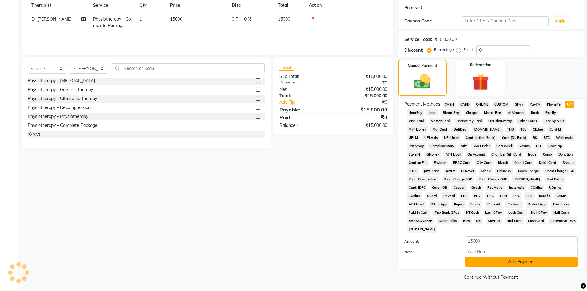
click at [501, 264] on button "Add Payment" at bounding box center [521, 262] width 113 height 10
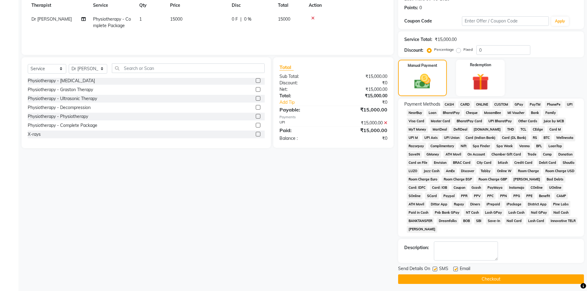
click at [455, 268] on label at bounding box center [456, 269] width 5 height 5
click at [455, 268] on input "checkbox" at bounding box center [456, 270] width 4 height 4
click at [434, 269] on label at bounding box center [435, 269] width 5 height 5
click at [434, 269] on input "checkbox" at bounding box center [435, 270] width 4 height 4
click at [446, 279] on button "Checkout" at bounding box center [491, 280] width 186 height 10
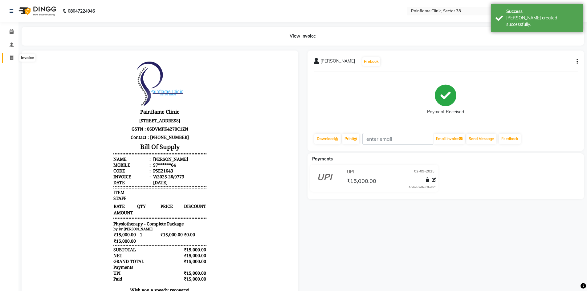
click at [10, 55] on span at bounding box center [11, 58] width 11 height 7
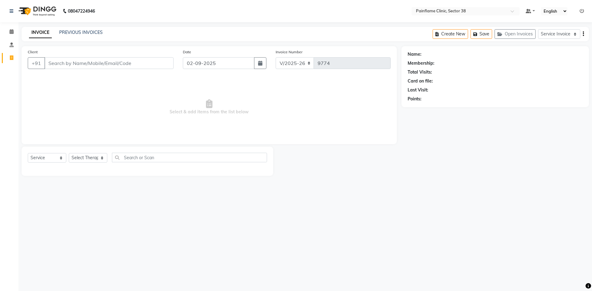
click at [94, 64] on input "Client" at bounding box center [108, 63] width 129 height 12
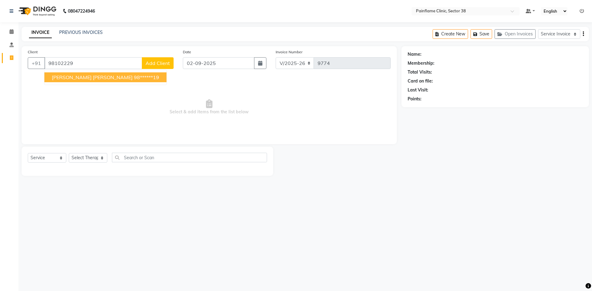
click at [91, 74] on button "[PERSON_NAME] [PERSON_NAME] 98******19" at bounding box center [105, 77] width 122 height 10
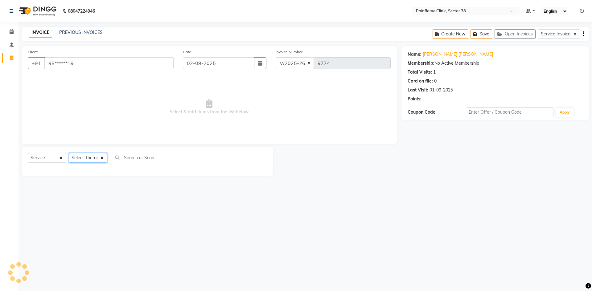
click at [88, 157] on select "Select Therapist [PERSON_NAME] Dr [PERSON_NAME] [PERSON_NAME] Dr [PERSON_NAME] …" at bounding box center [88, 158] width 39 height 10
click at [69, 153] on select "Select Therapist [PERSON_NAME] Dr [PERSON_NAME] [PERSON_NAME] Dr [PERSON_NAME] …" at bounding box center [88, 158] width 39 height 10
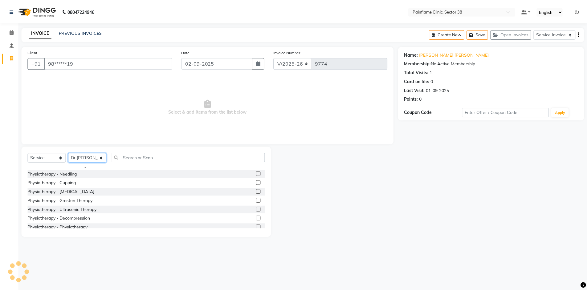
scroll to position [37, 0]
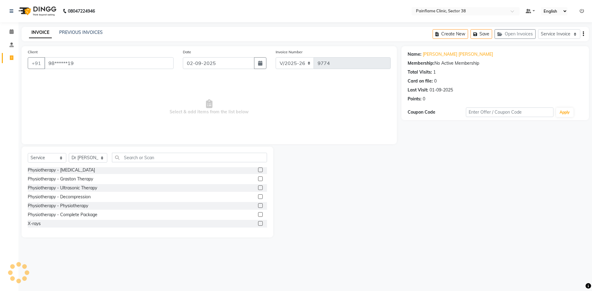
drag, startPoint x: 257, startPoint y: 215, endPoint x: 224, endPoint y: 159, distance: 64.4
click at [258, 214] on label at bounding box center [260, 214] width 5 height 5
click at [258, 214] on input "checkbox" at bounding box center [260, 215] width 4 height 4
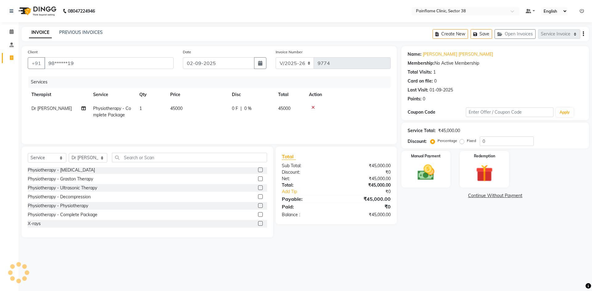
click at [191, 113] on td "45000" at bounding box center [197, 112] width 62 height 20
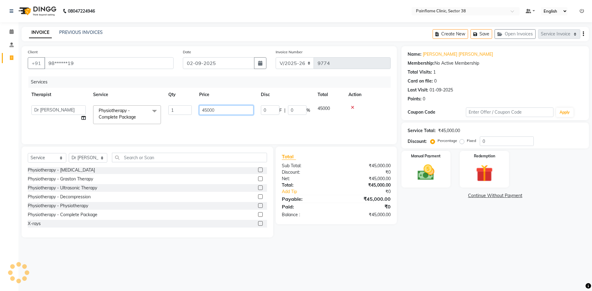
drag, startPoint x: 206, startPoint y: 112, endPoint x: 194, endPoint y: 113, distance: 12.1
click at [194, 113] on tr "[PERSON_NAME] Dr [PERSON_NAME] [PERSON_NAME] Dr [PERSON_NAME] Dr. Suraj [PERSON…" at bounding box center [209, 115] width 363 height 26
click at [423, 175] on img at bounding box center [426, 172] width 29 height 20
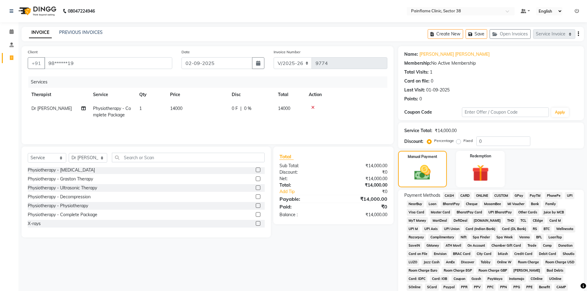
click at [565, 197] on span "UPI" at bounding box center [570, 195] width 10 height 7
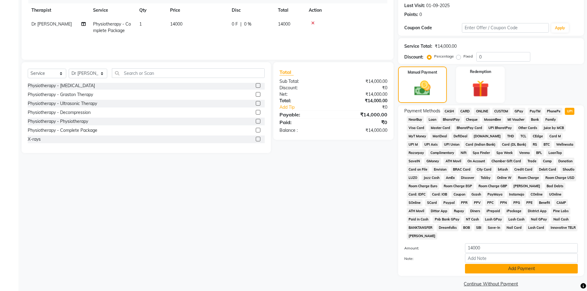
scroll to position [91, 0]
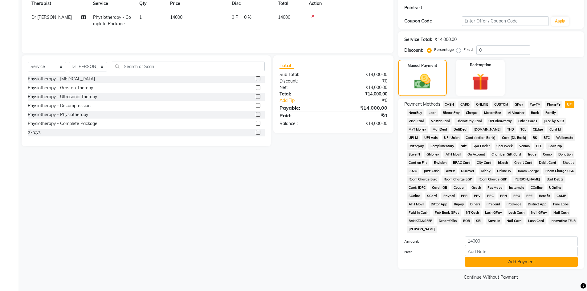
click at [506, 258] on button "Add Payment" at bounding box center [521, 262] width 113 height 10
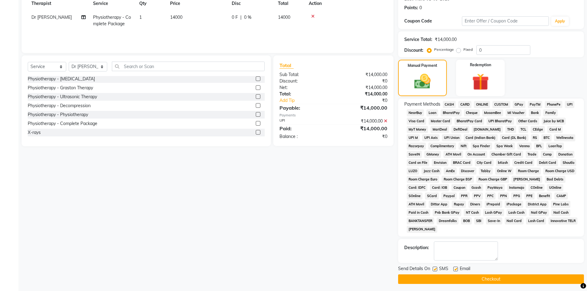
click at [458, 271] on label at bounding box center [456, 269] width 5 height 5
click at [458, 271] on input "checkbox" at bounding box center [456, 270] width 4 height 4
click at [433, 270] on label at bounding box center [435, 269] width 5 height 5
click at [433, 270] on input "checkbox" at bounding box center [435, 270] width 4 height 4
click at [437, 276] on button "Checkout" at bounding box center [491, 280] width 186 height 10
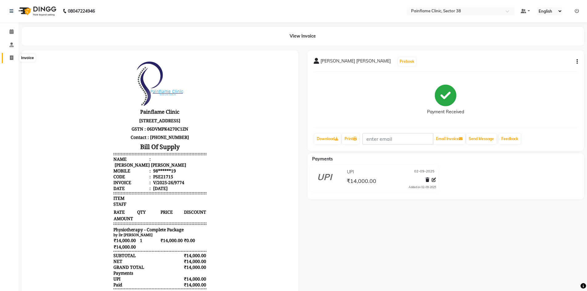
click at [14, 58] on span at bounding box center [11, 58] width 11 height 7
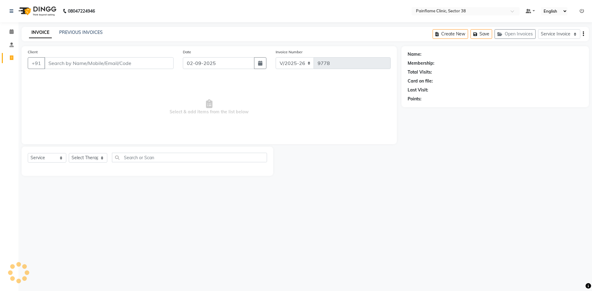
drag, startPoint x: 14, startPoint y: 58, endPoint x: 67, endPoint y: 60, distance: 52.7
click at [67, 60] on input "Client" at bounding box center [108, 63] width 129 height 12
click at [163, 66] on span "Add Client" at bounding box center [158, 63] width 24 height 6
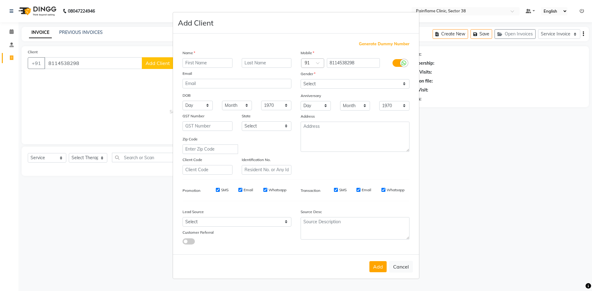
click at [195, 66] on input "text" at bounding box center [208, 63] width 50 height 10
drag, startPoint x: 329, startPoint y: 81, endPoint x: 329, endPoint y: 87, distance: 5.9
click at [329, 83] on select "Select [DEMOGRAPHIC_DATA] [DEMOGRAPHIC_DATA] Other Prefer Not To Say" at bounding box center [355, 84] width 109 height 10
click at [301, 79] on select "Select [DEMOGRAPHIC_DATA] [DEMOGRAPHIC_DATA] Other Prefer Not To Say" at bounding box center [355, 84] width 109 height 10
drag, startPoint x: 376, startPoint y: 267, endPoint x: 259, endPoint y: 232, distance: 121.8
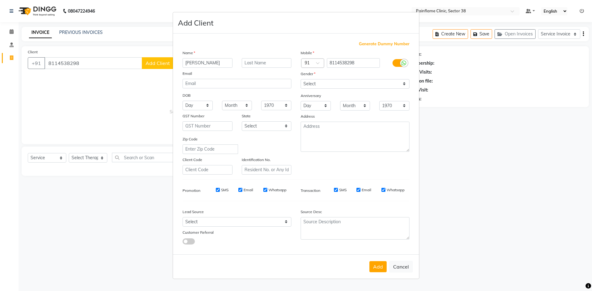
click at [376, 267] on button "Add" at bounding box center [377, 266] width 17 height 11
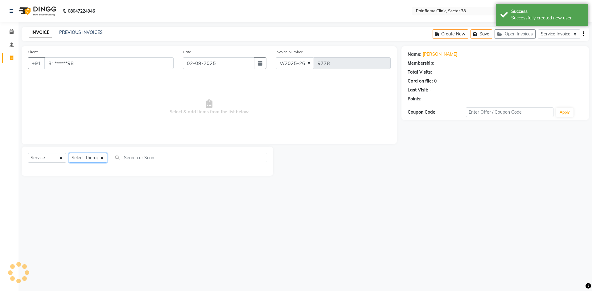
click at [94, 158] on select "Select Therapist [PERSON_NAME] Dr [PERSON_NAME] [PERSON_NAME] Dr [PERSON_NAME] …" at bounding box center [88, 158] width 39 height 10
click at [69, 153] on select "Select Therapist [PERSON_NAME] Dr [PERSON_NAME] [PERSON_NAME] Dr [PERSON_NAME] …" at bounding box center [88, 158] width 39 height 10
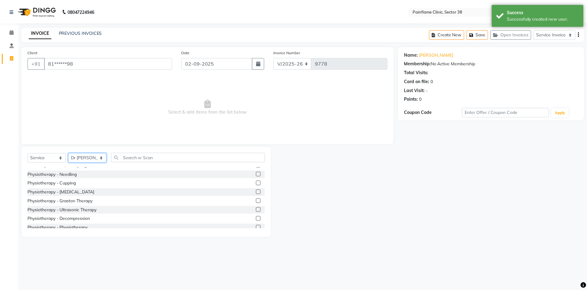
scroll to position [37, 0]
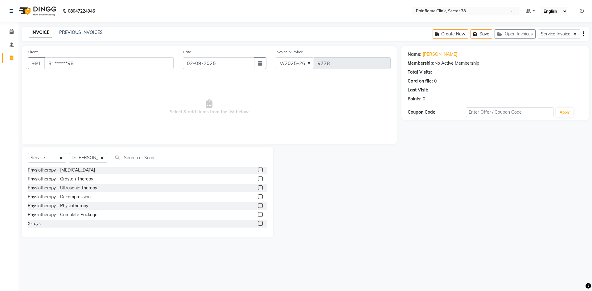
click at [258, 207] on label at bounding box center [260, 205] width 5 height 5
click at [258, 207] on input "checkbox" at bounding box center [260, 206] width 4 height 4
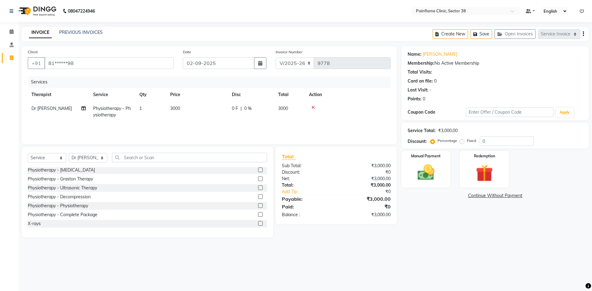
click at [201, 110] on td "3000" at bounding box center [197, 112] width 62 height 20
drag, startPoint x: 353, startPoint y: 107, endPoint x: 280, endPoint y: 170, distance: 96.4
click at [353, 107] on icon at bounding box center [352, 107] width 3 height 4
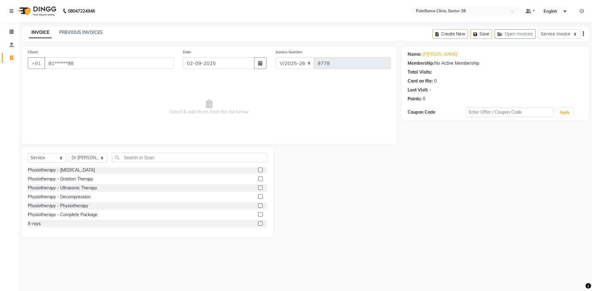
drag, startPoint x: 256, startPoint y: 215, endPoint x: 231, endPoint y: 149, distance: 69.8
click at [258, 212] on div at bounding box center [262, 215] width 9 height 8
click at [258, 216] on label at bounding box center [260, 214] width 5 height 5
click at [258, 216] on input "checkbox" at bounding box center [260, 215] width 4 height 4
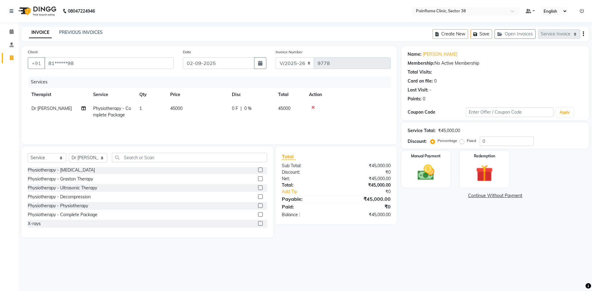
click at [194, 119] on td "45000" at bounding box center [197, 112] width 62 height 20
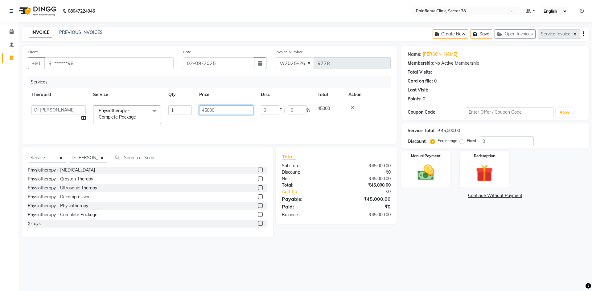
drag, startPoint x: 201, startPoint y: 112, endPoint x: 169, endPoint y: 120, distance: 33.4
click at [170, 120] on tr "[PERSON_NAME] Dr [PERSON_NAME] [PERSON_NAME] Dr [PERSON_NAME] Dr. Suraj [PERSON…" at bounding box center [209, 115] width 363 height 26
click at [431, 179] on img at bounding box center [426, 172] width 29 height 20
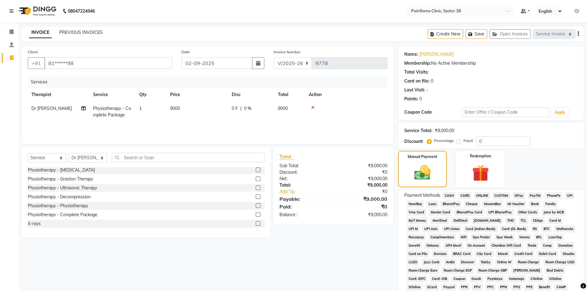
click at [569, 195] on span "UPI" at bounding box center [570, 195] width 10 height 7
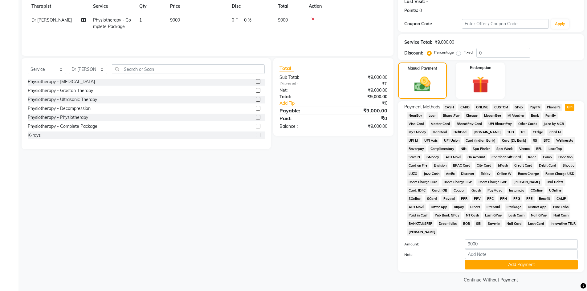
scroll to position [91, 0]
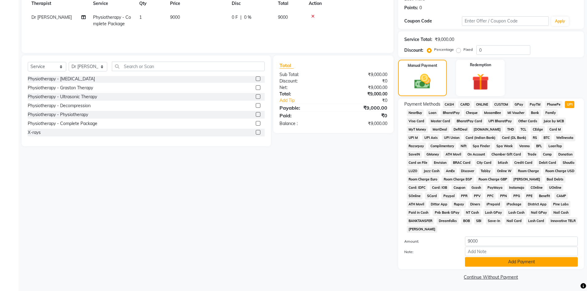
click at [508, 262] on button "Add Payment" at bounding box center [521, 262] width 113 height 10
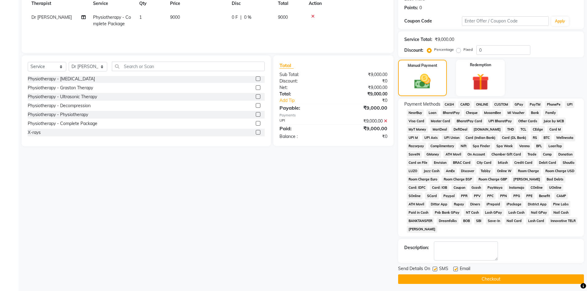
click at [455, 271] on label at bounding box center [456, 269] width 5 height 5
click at [455, 271] on input "checkbox" at bounding box center [456, 270] width 4 height 4
click at [435, 270] on label at bounding box center [435, 269] width 5 height 5
click at [435, 270] on input "checkbox" at bounding box center [435, 270] width 4 height 4
click at [436, 278] on button "Checkout" at bounding box center [491, 280] width 186 height 10
